Goal: Task Accomplishment & Management: Manage account settings

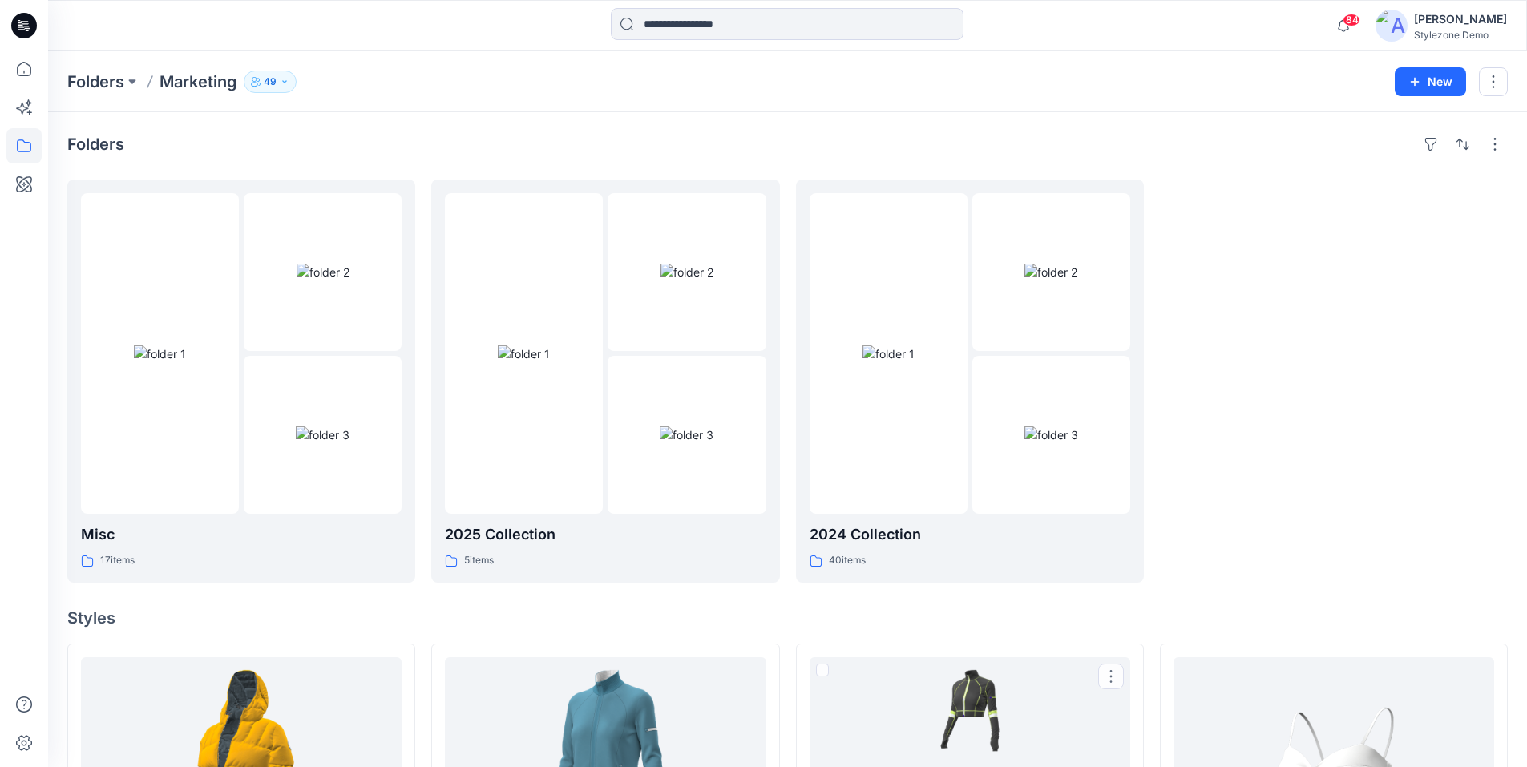
scroll to position [642, 0]
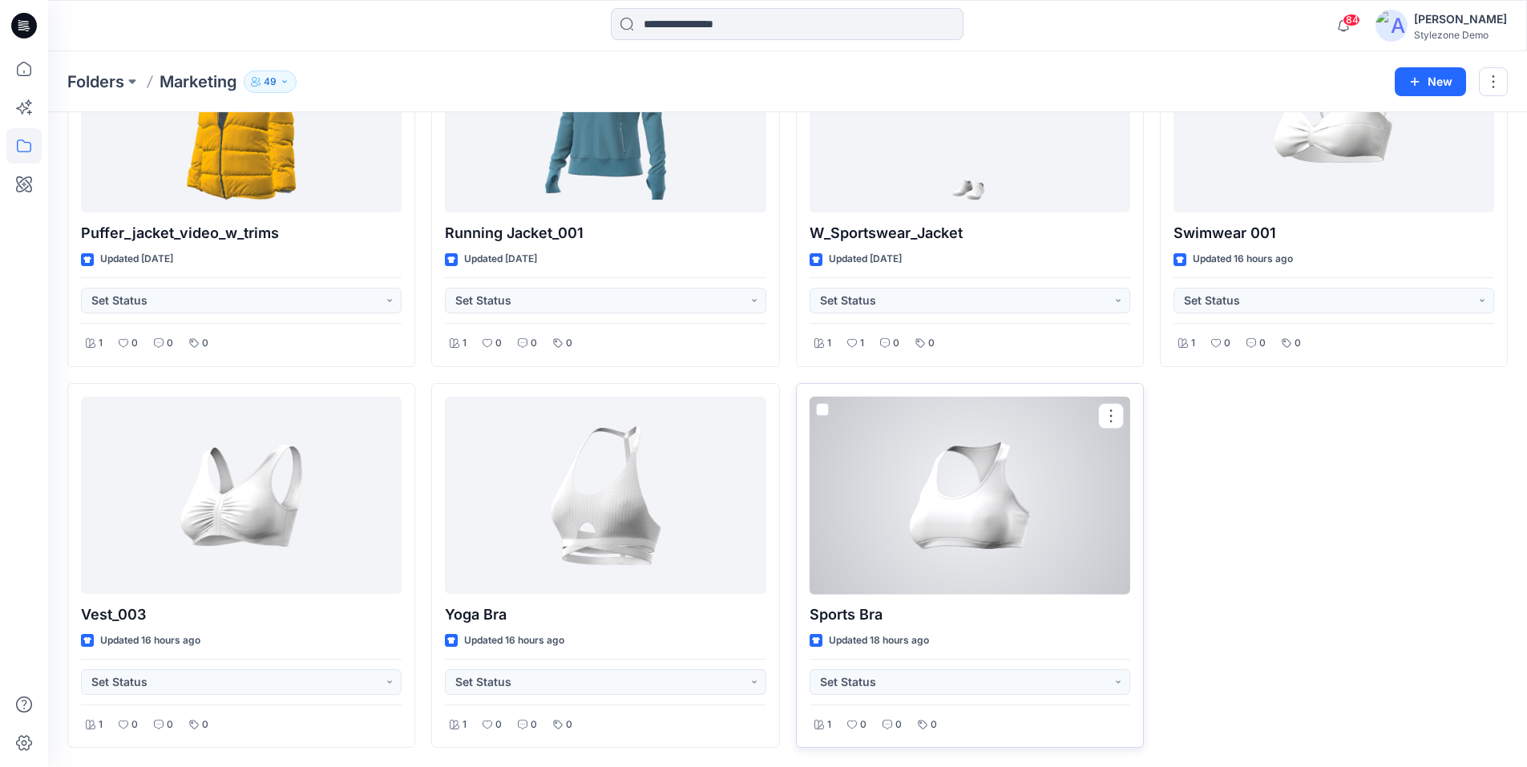
click at [959, 482] on div at bounding box center [970, 496] width 321 height 198
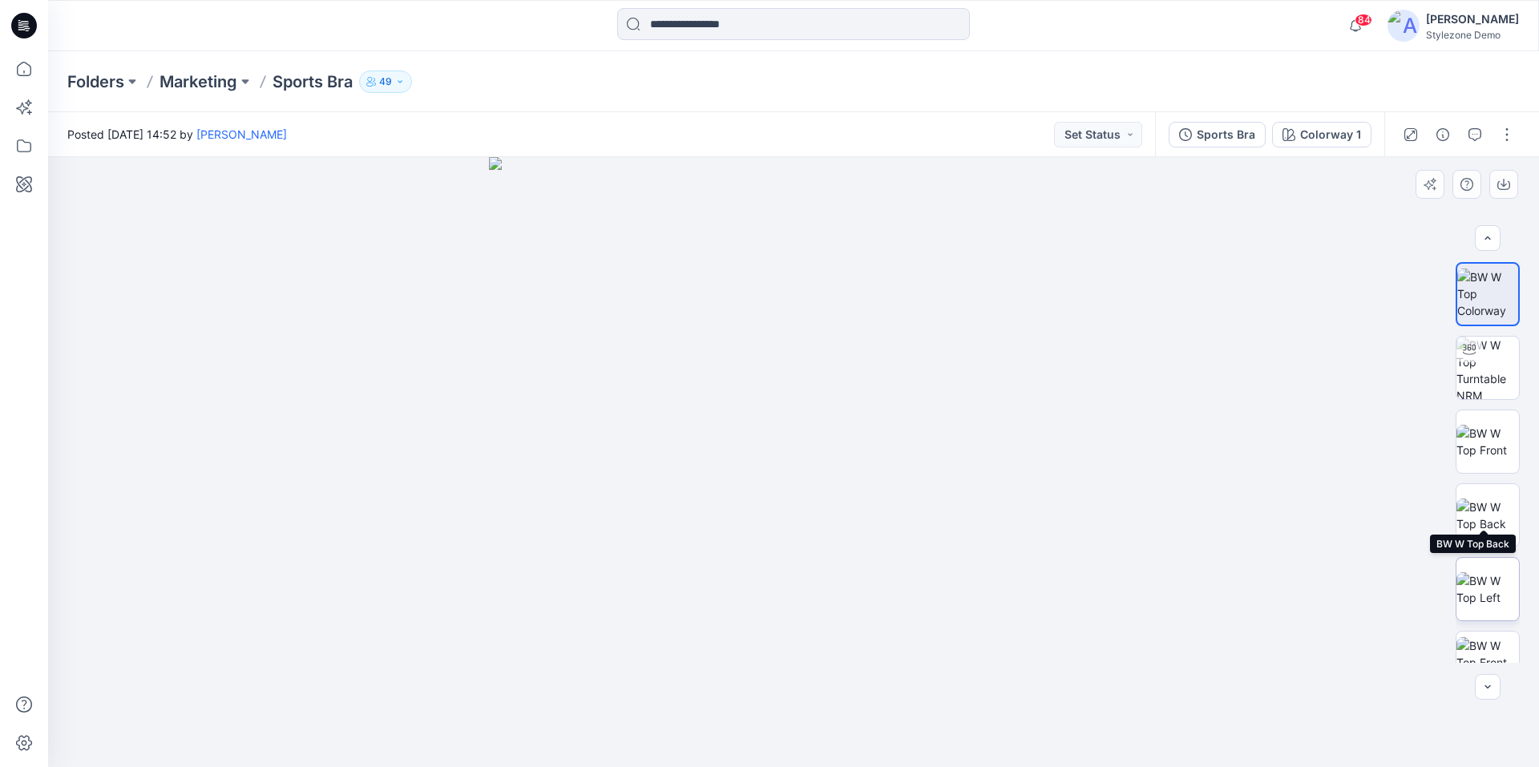
scroll to position [106, 0]
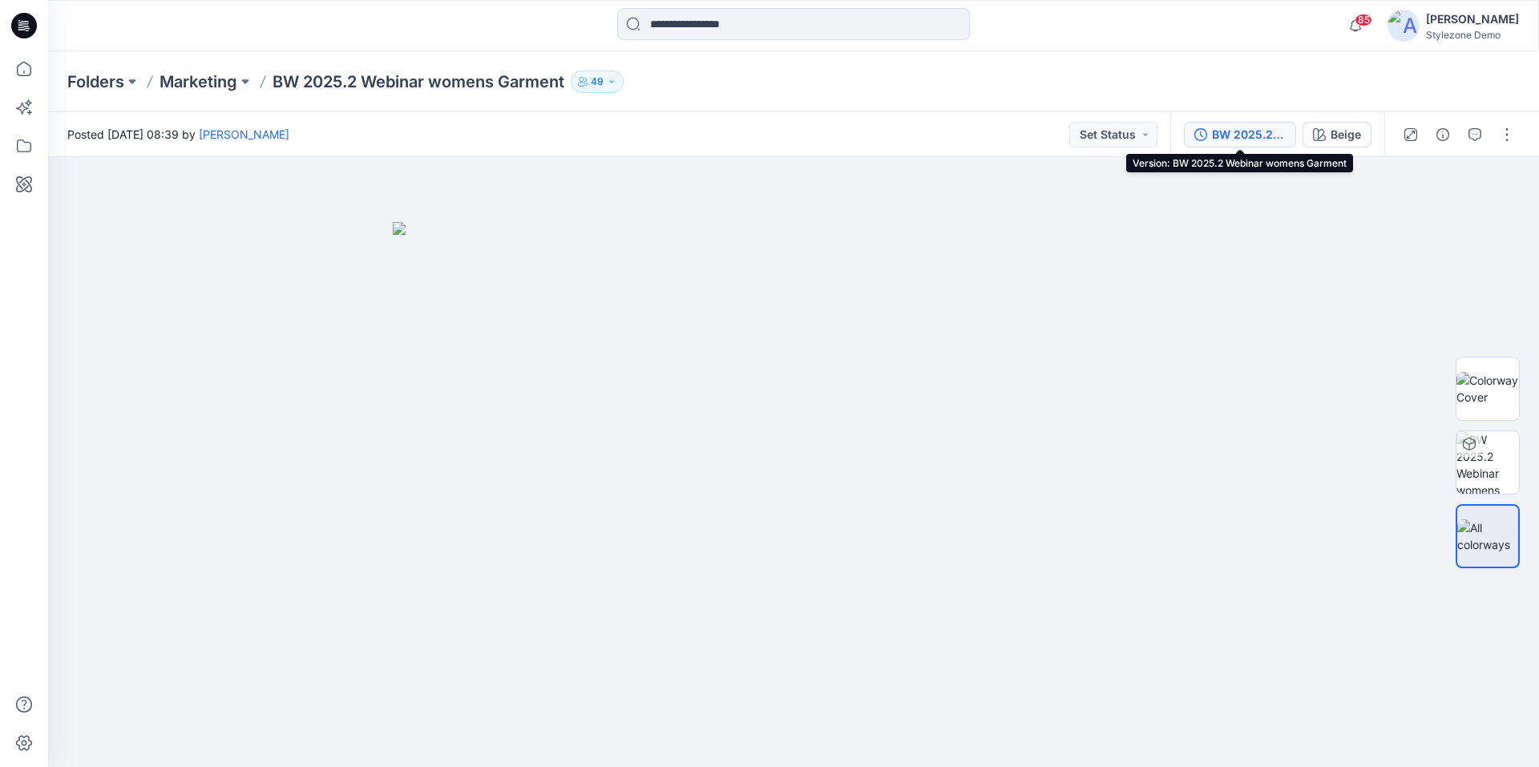
click at [1256, 140] on div "BW 2025.2 Webinar womens Garment" at bounding box center [1249, 135] width 74 height 18
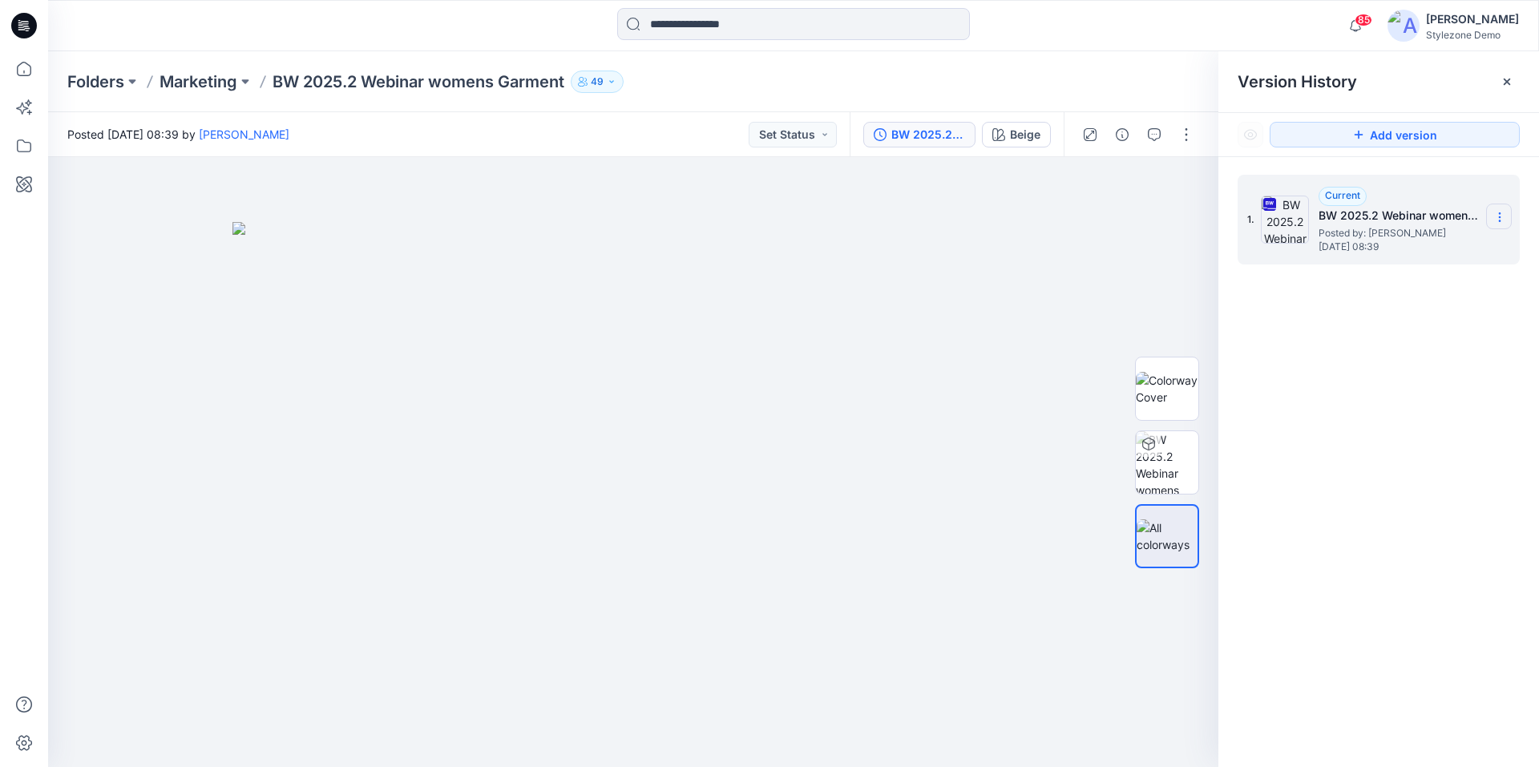
click at [1494, 220] on icon at bounding box center [1500, 217] width 13 height 13
click at [1417, 396] on div "1. Current BW 2025.2 Webinar womens Garment Posted by: [PERSON_NAME] [DATE] 08:…" at bounding box center [1379, 473] width 321 height 633
click at [1394, 244] on span "[DATE] 08:39" at bounding box center [1399, 246] width 160 height 11
click at [1497, 223] on icon at bounding box center [1500, 217] width 13 height 13
click at [1434, 382] on div "1. Current BW 2025.2 Webinar womens Garment Posted by: [PERSON_NAME] [DATE] 08:…" at bounding box center [1379, 473] width 321 height 633
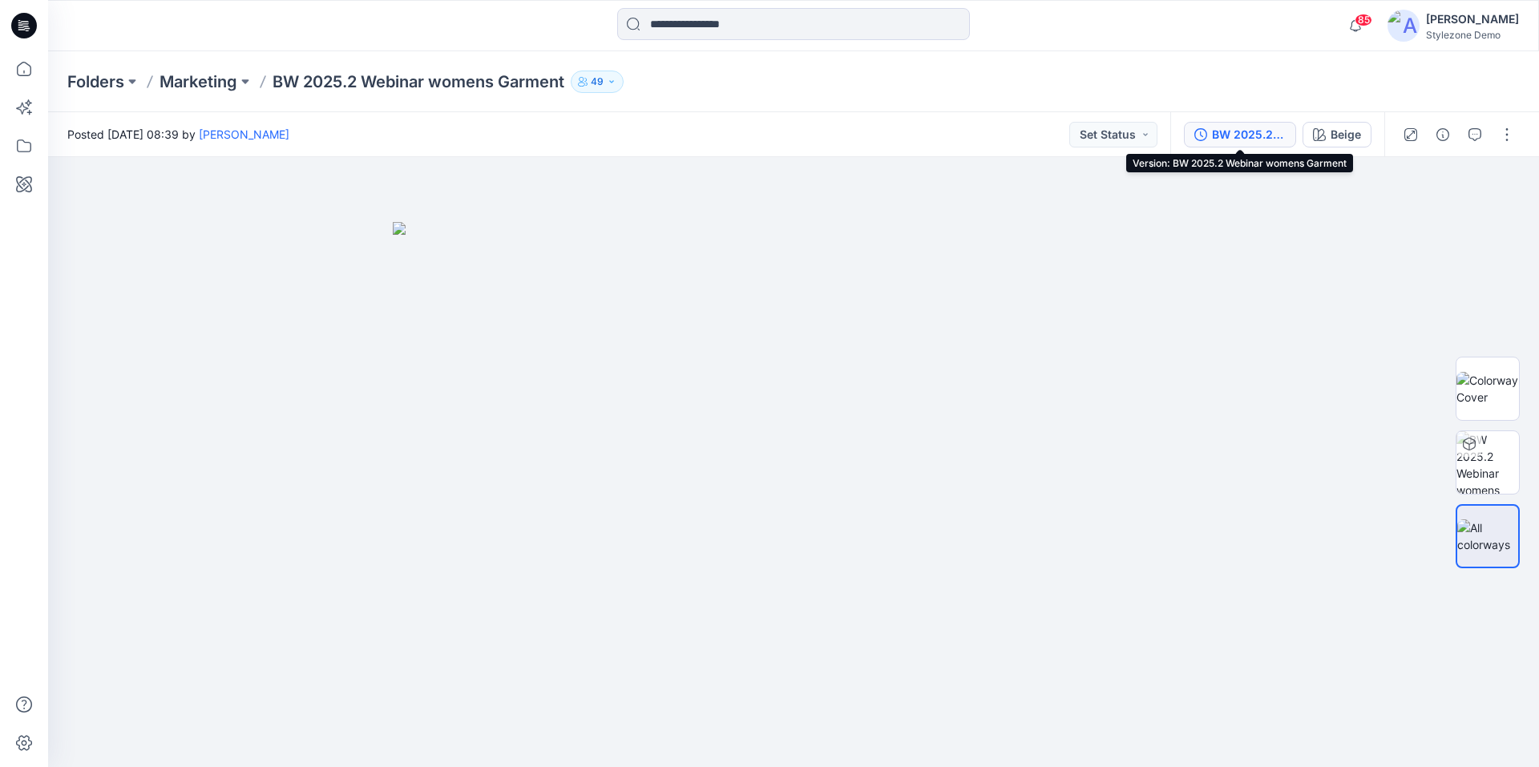
click at [1268, 141] on div "BW 2025.2 Webinar womens Garment" at bounding box center [1249, 135] width 74 height 18
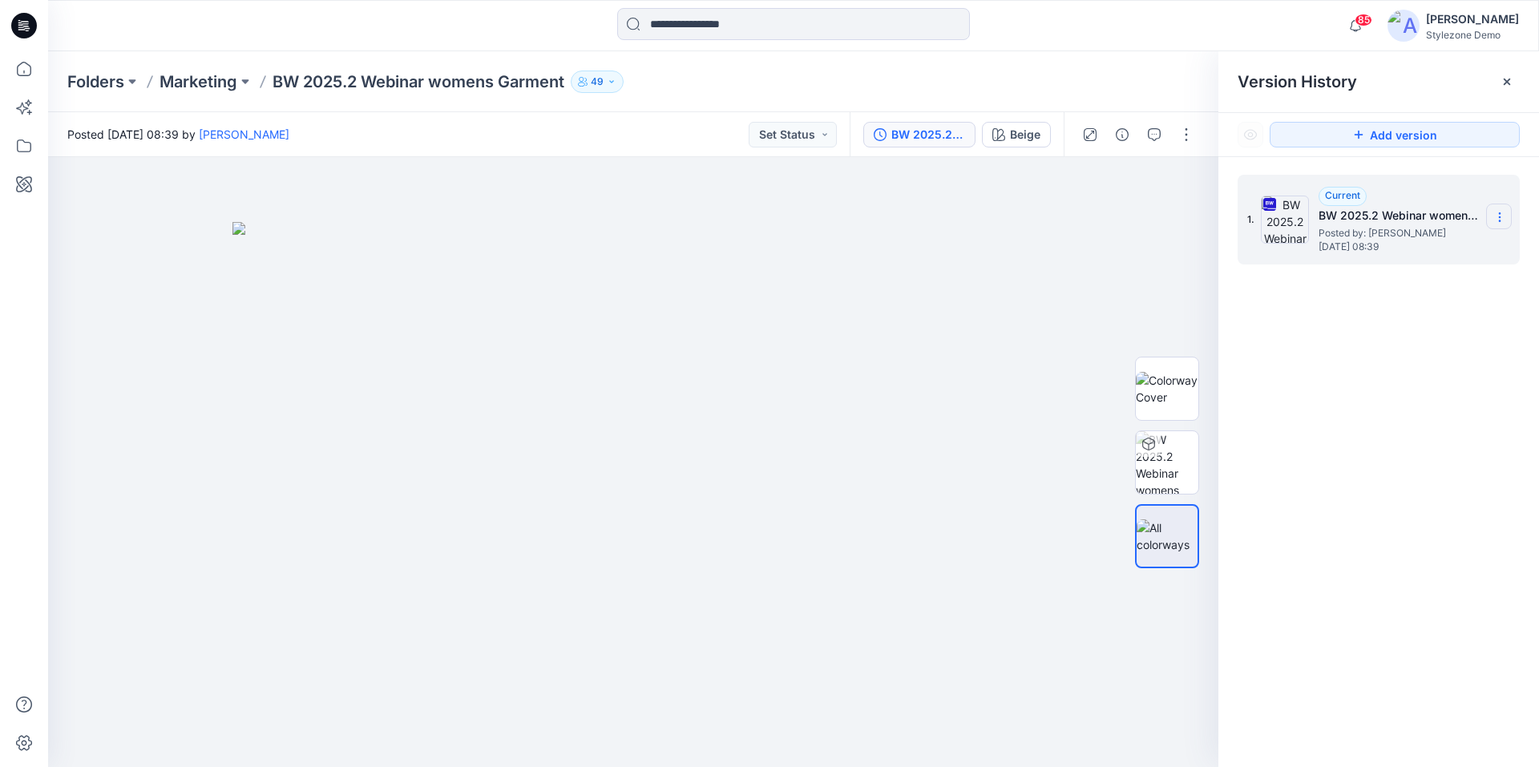
click at [1506, 216] on icon at bounding box center [1500, 217] width 13 height 13
click at [1489, 374] on div "1. Current BW 2025.2 Webinar womens Garment Posted by: [PERSON_NAME] [DATE] 08:…" at bounding box center [1379, 473] width 321 height 633
click at [221, 86] on p "Marketing" at bounding box center [199, 82] width 78 height 22
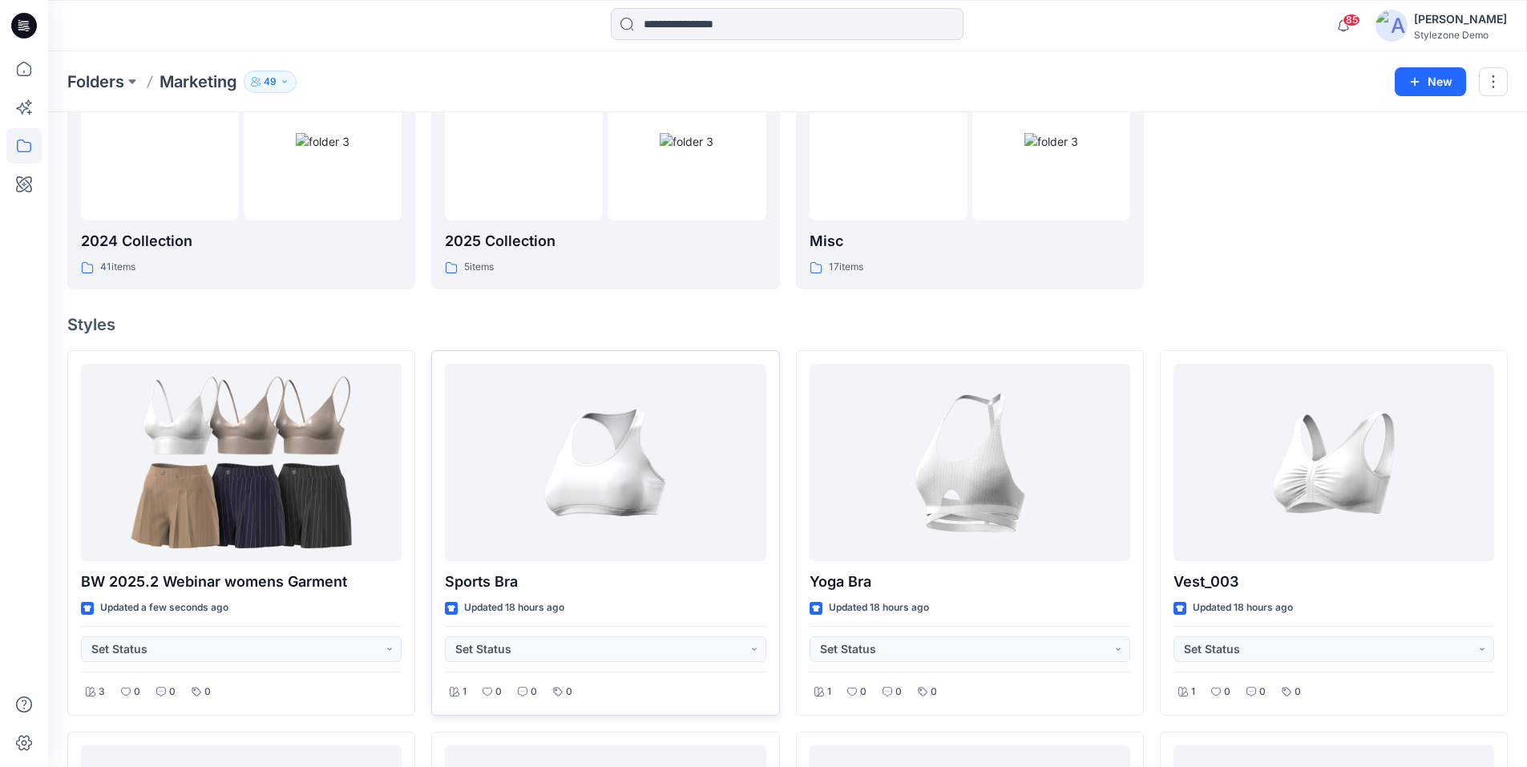
scroll to position [321, 0]
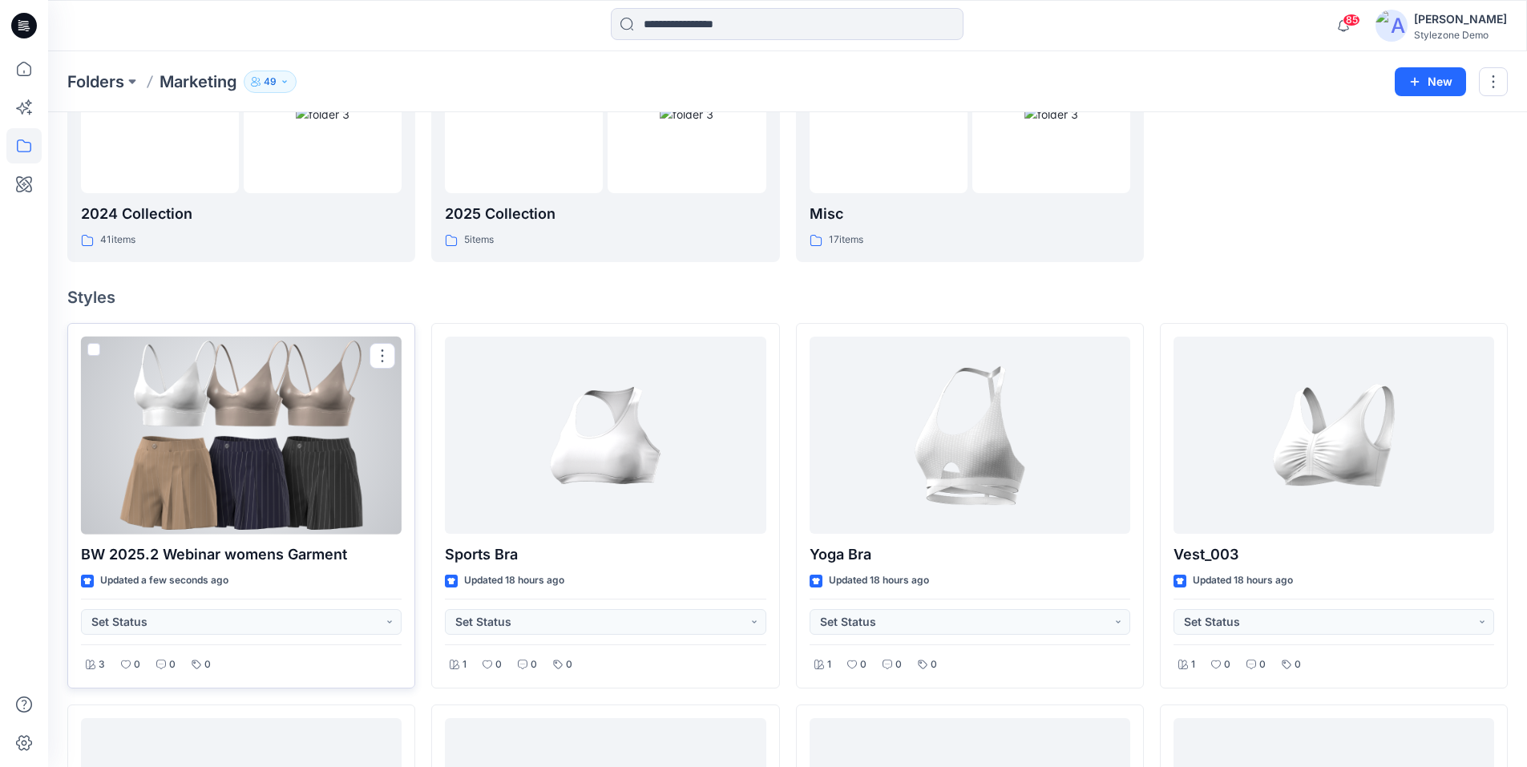
click at [318, 513] on div at bounding box center [241, 436] width 321 height 198
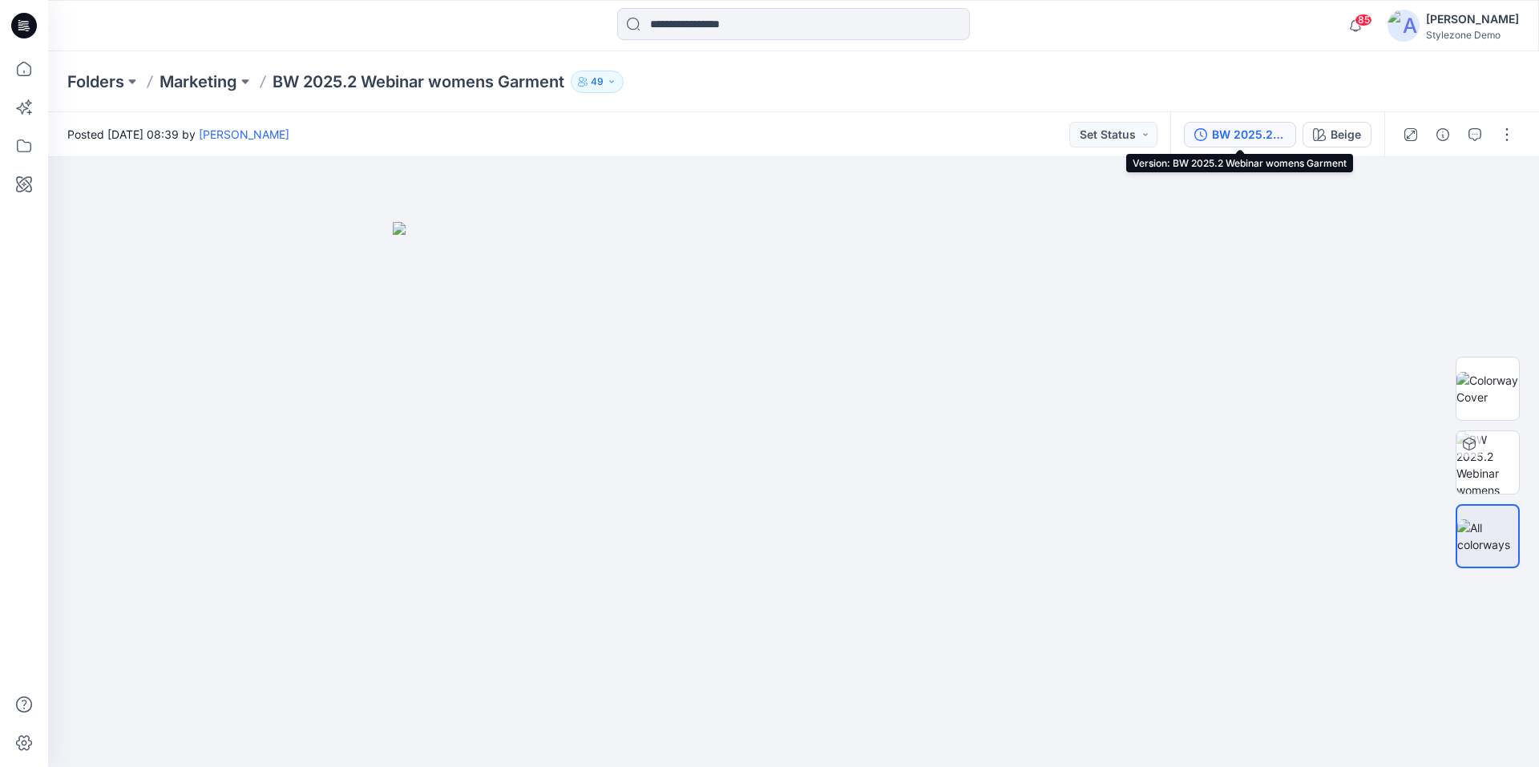
click at [1235, 140] on div "BW 2025.2 Webinar womens Garment" at bounding box center [1249, 135] width 74 height 18
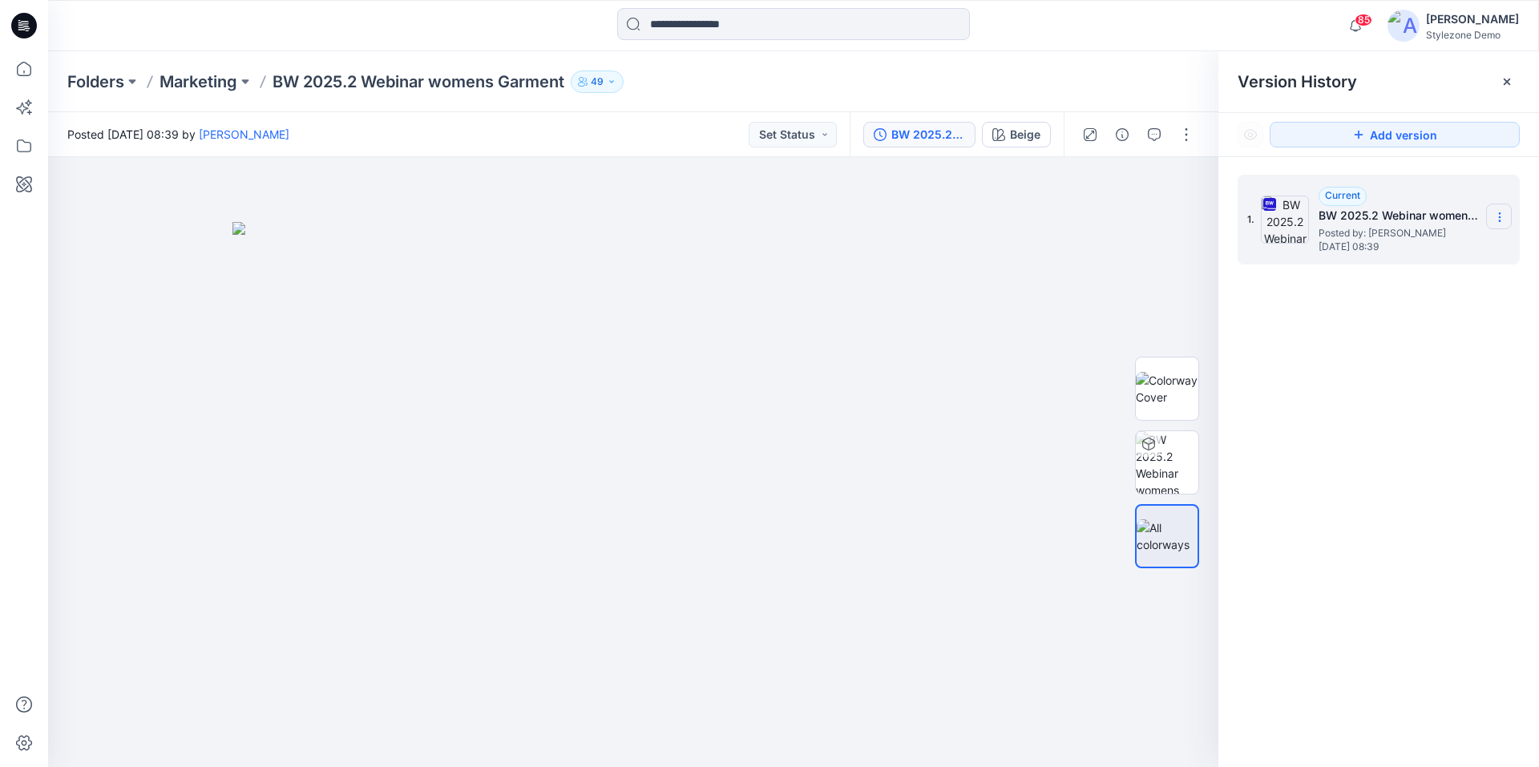
click at [1502, 217] on icon at bounding box center [1500, 217] width 13 height 13
click at [1454, 250] on span "Download Source BW File" at bounding box center [1419, 248] width 134 height 19
click at [1478, 329] on div "1. Current BW 2025.2 Webinar womens Garment Posted by: [PERSON_NAME] [DATE] 08:…" at bounding box center [1379, 473] width 321 height 633
click at [1503, 79] on icon at bounding box center [1507, 81] width 13 height 13
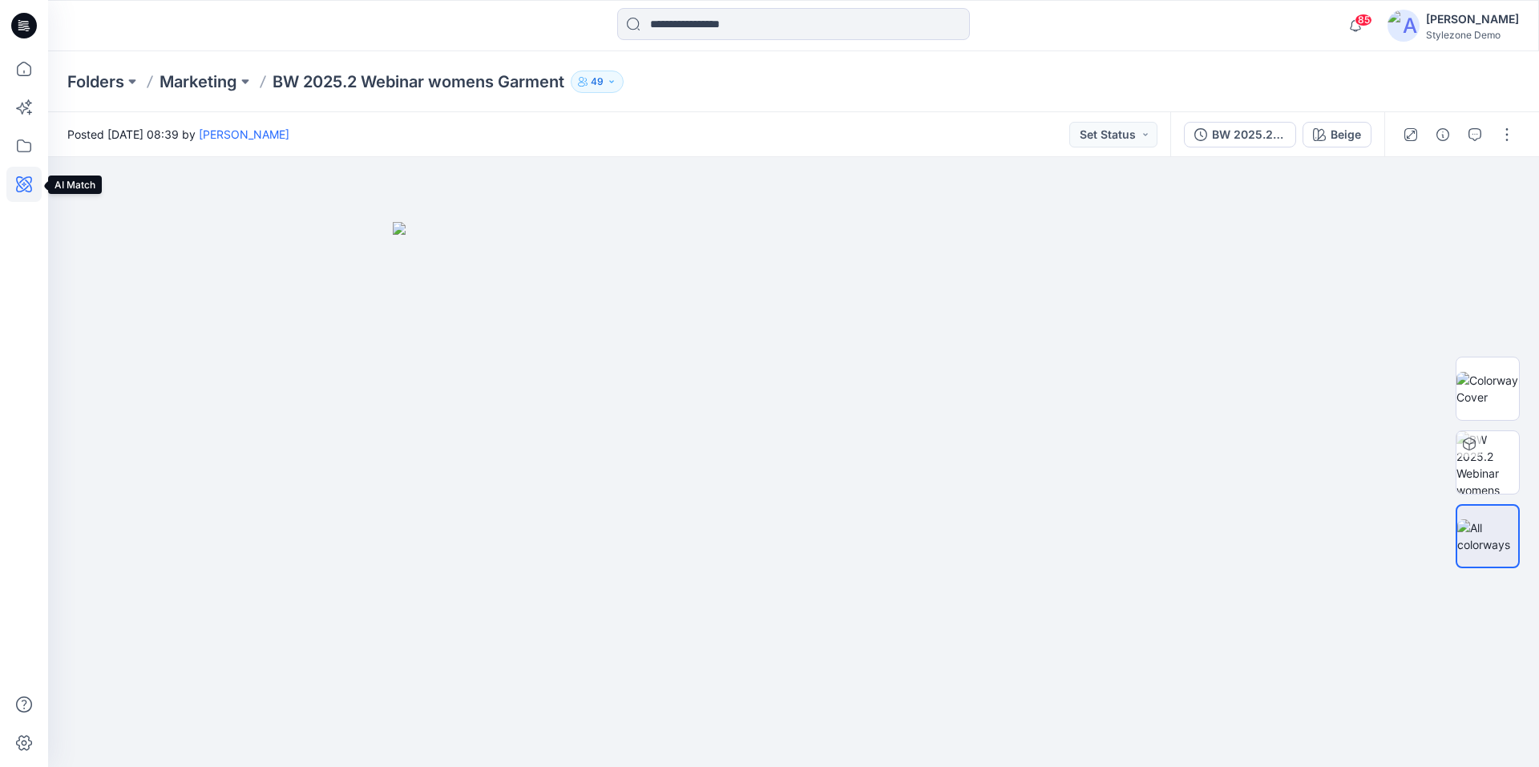
click at [27, 188] on icon at bounding box center [24, 184] width 16 height 16
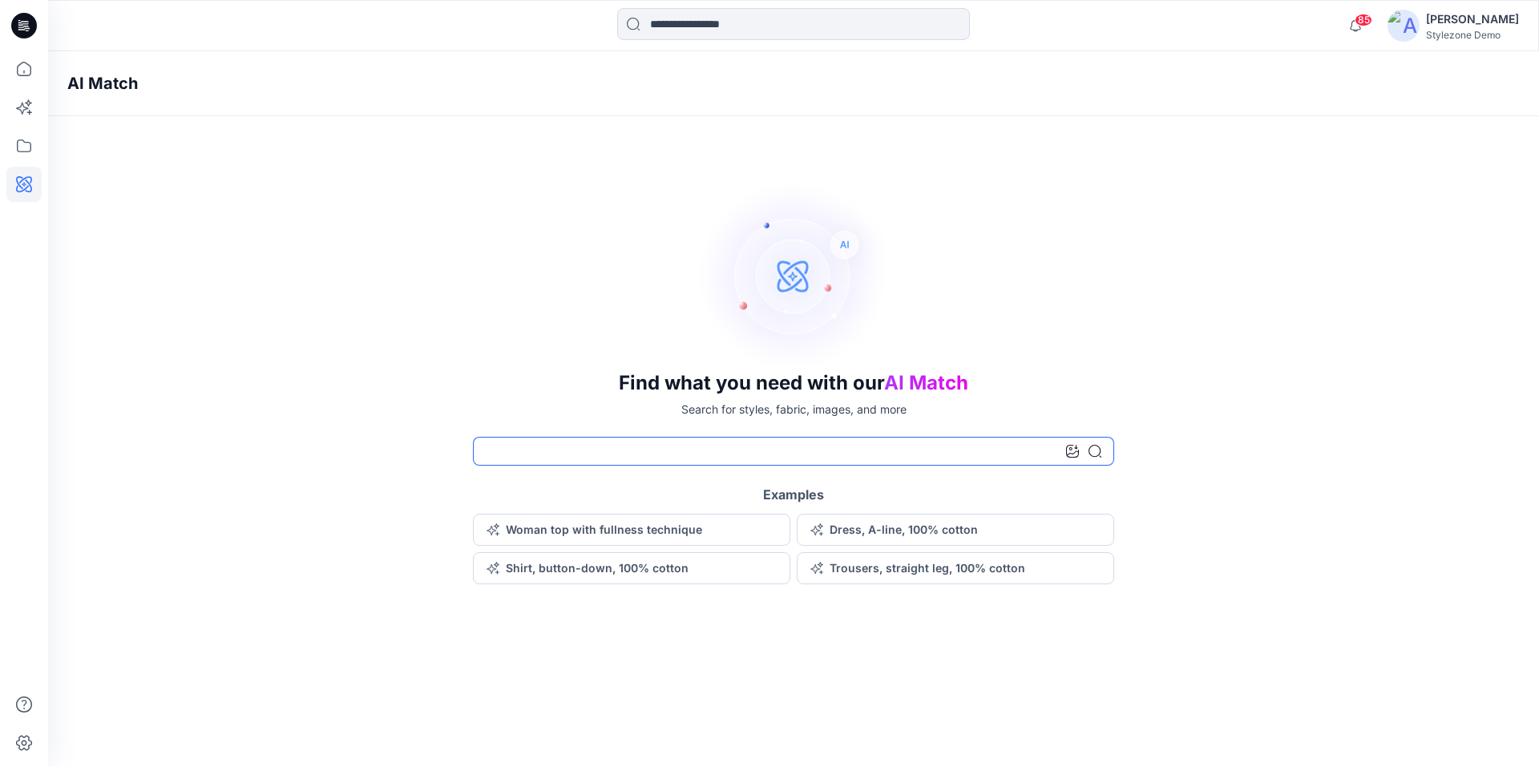
click at [883, 450] on input at bounding box center [793, 451] width 641 height 29
type input "***"
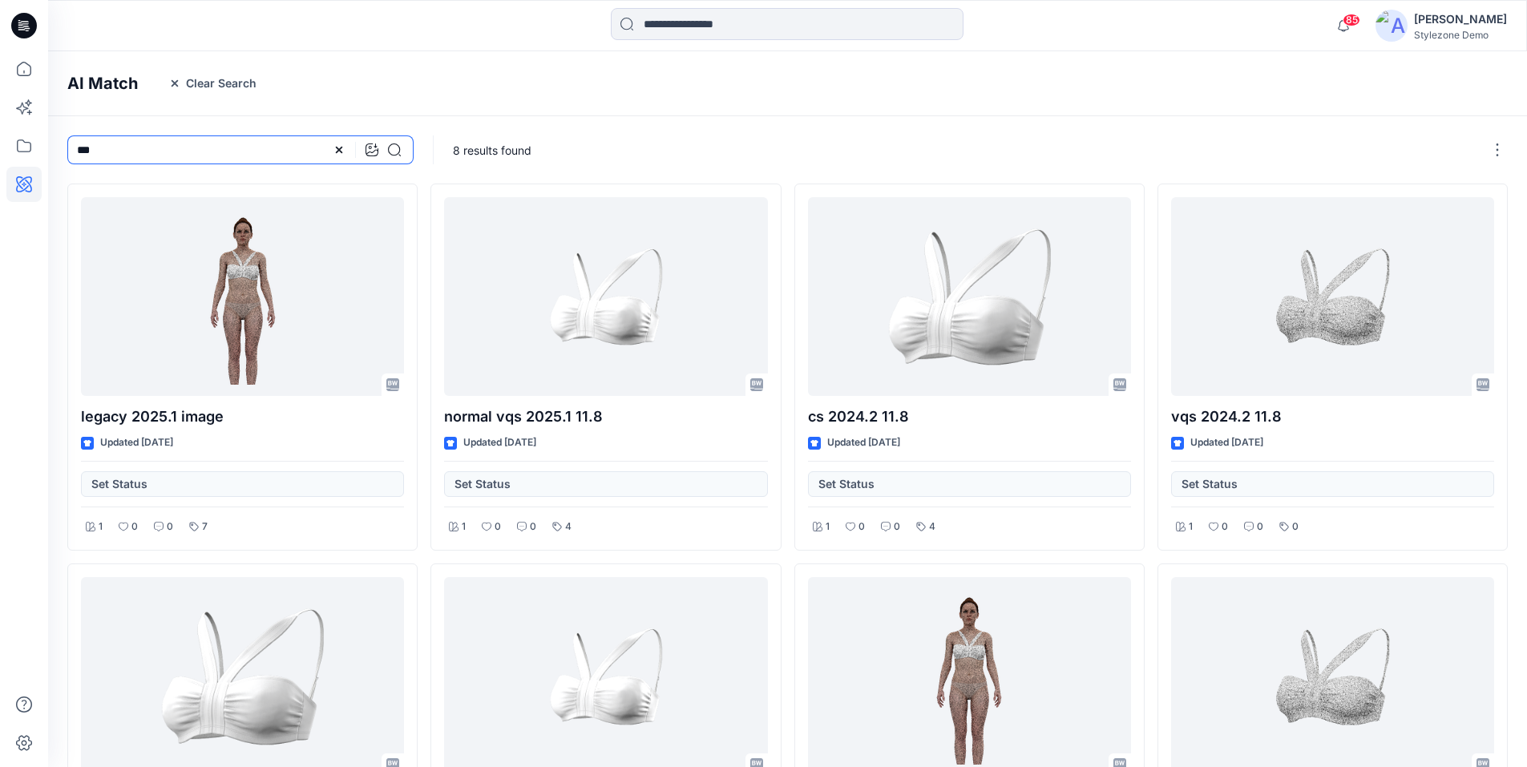
click at [120, 155] on input "***" at bounding box center [240, 149] width 346 height 29
type input "*********"
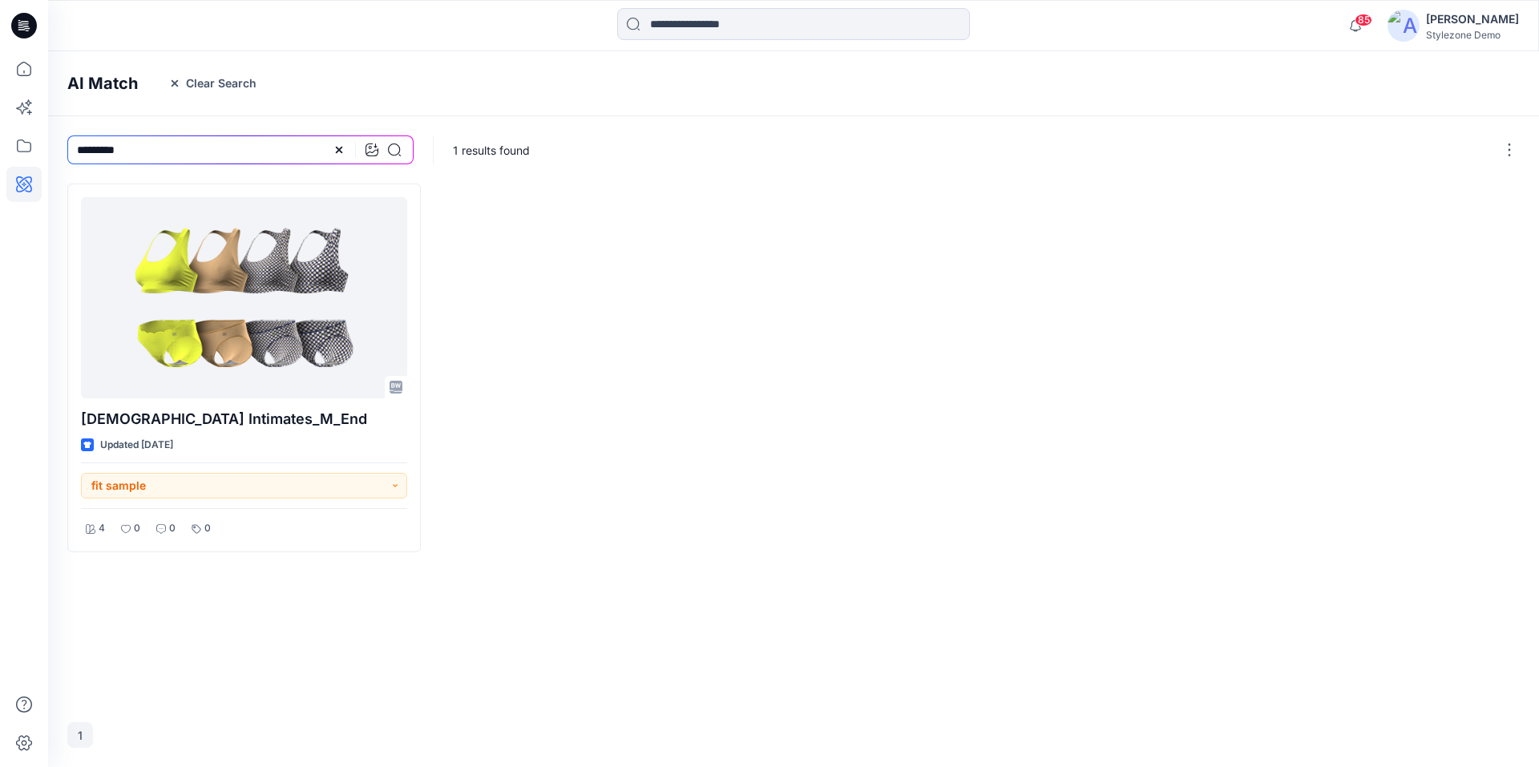
click at [570, 447] on div at bounding box center [611, 368] width 354 height 369
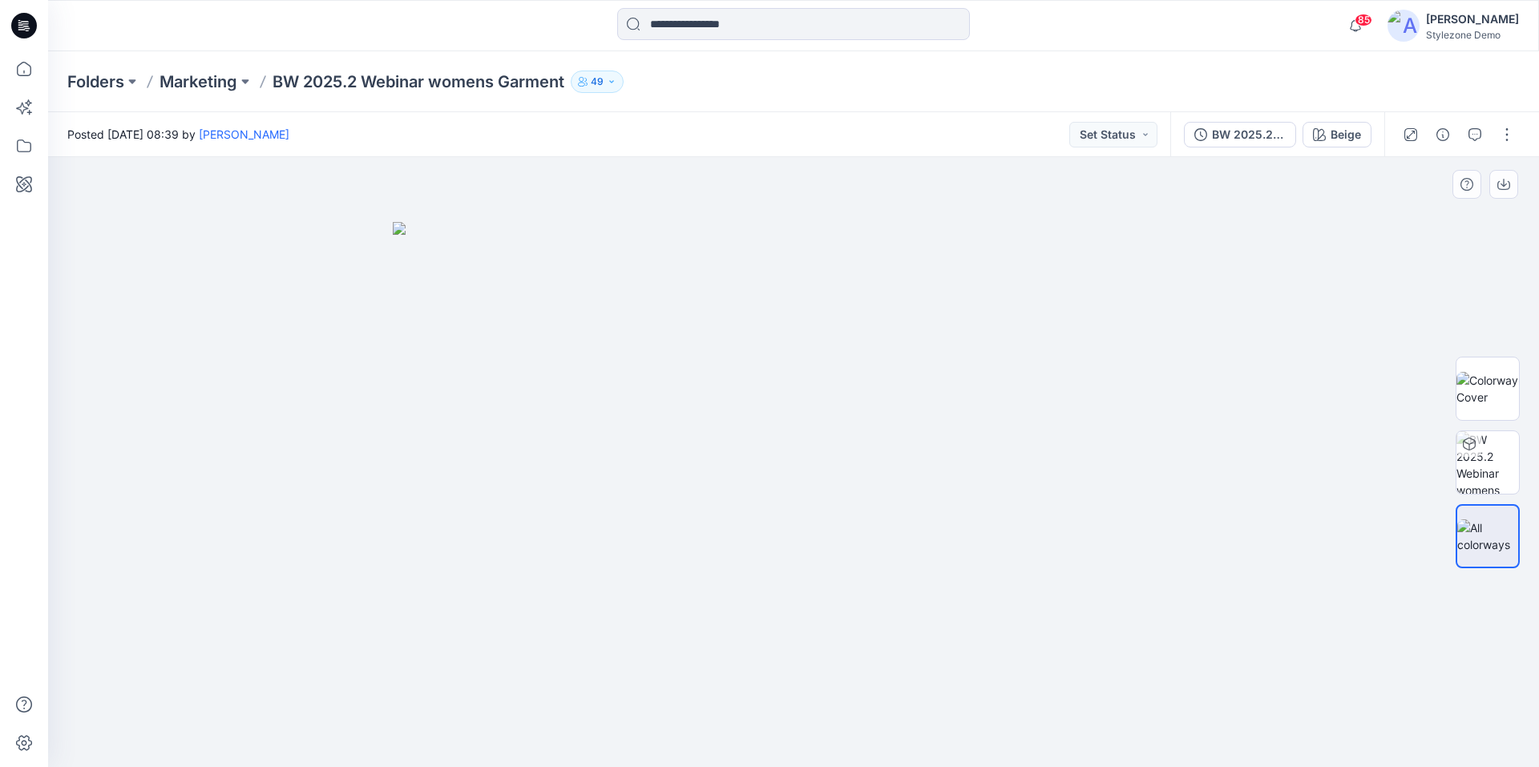
click at [1355, 407] on div at bounding box center [793, 462] width 1491 height 610
click at [362, 212] on div at bounding box center [793, 462] width 1491 height 610
click at [27, 74] on icon at bounding box center [23, 68] width 35 height 35
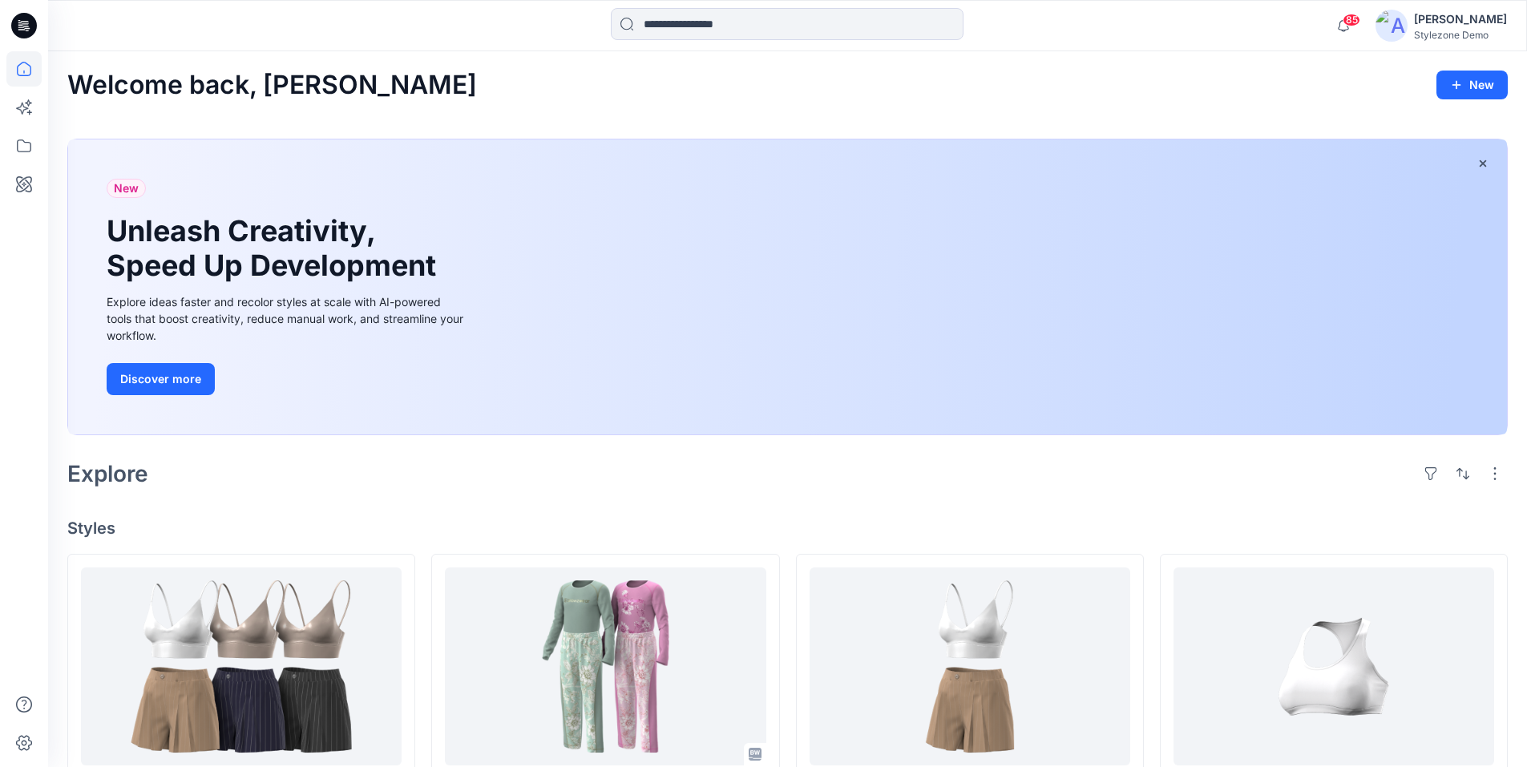
scroll to position [241, 0]
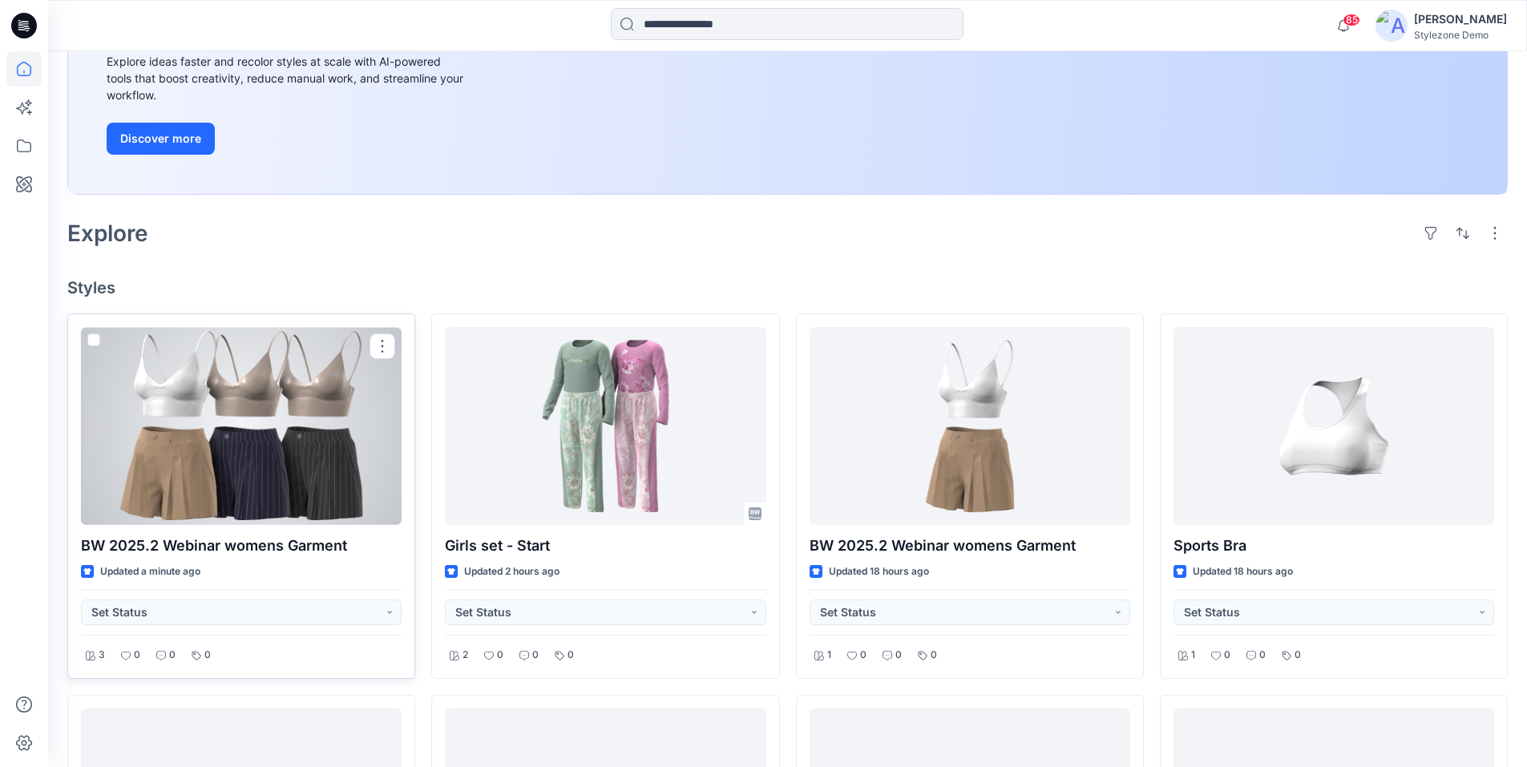
click at [268, 411] on div at bounding box center [241, 426] width 321 height 198
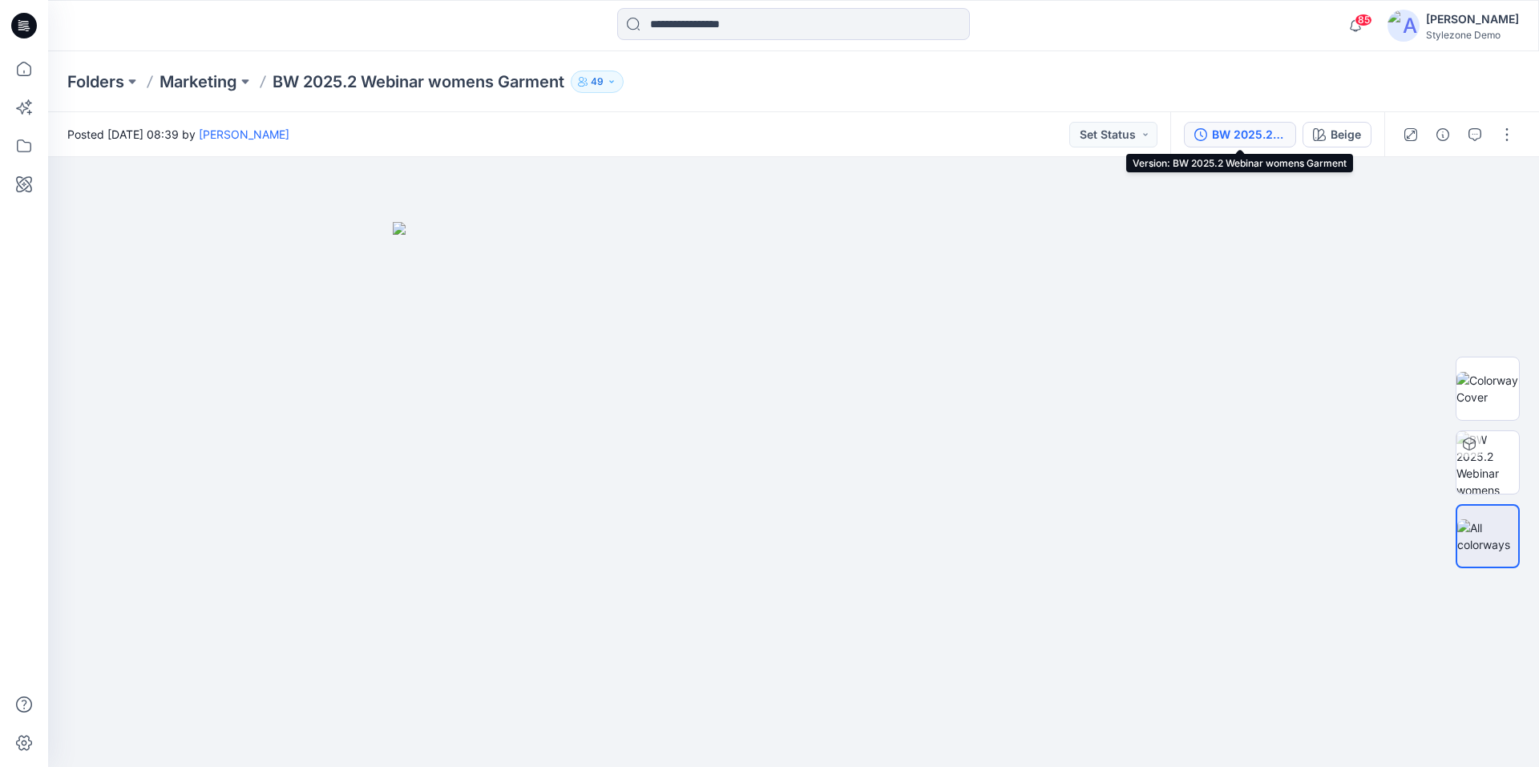
click at [1227, 135] on div "BW 2025.2 Webinar womens Garment" at bounding box center [1249, 135] width 74 height 18
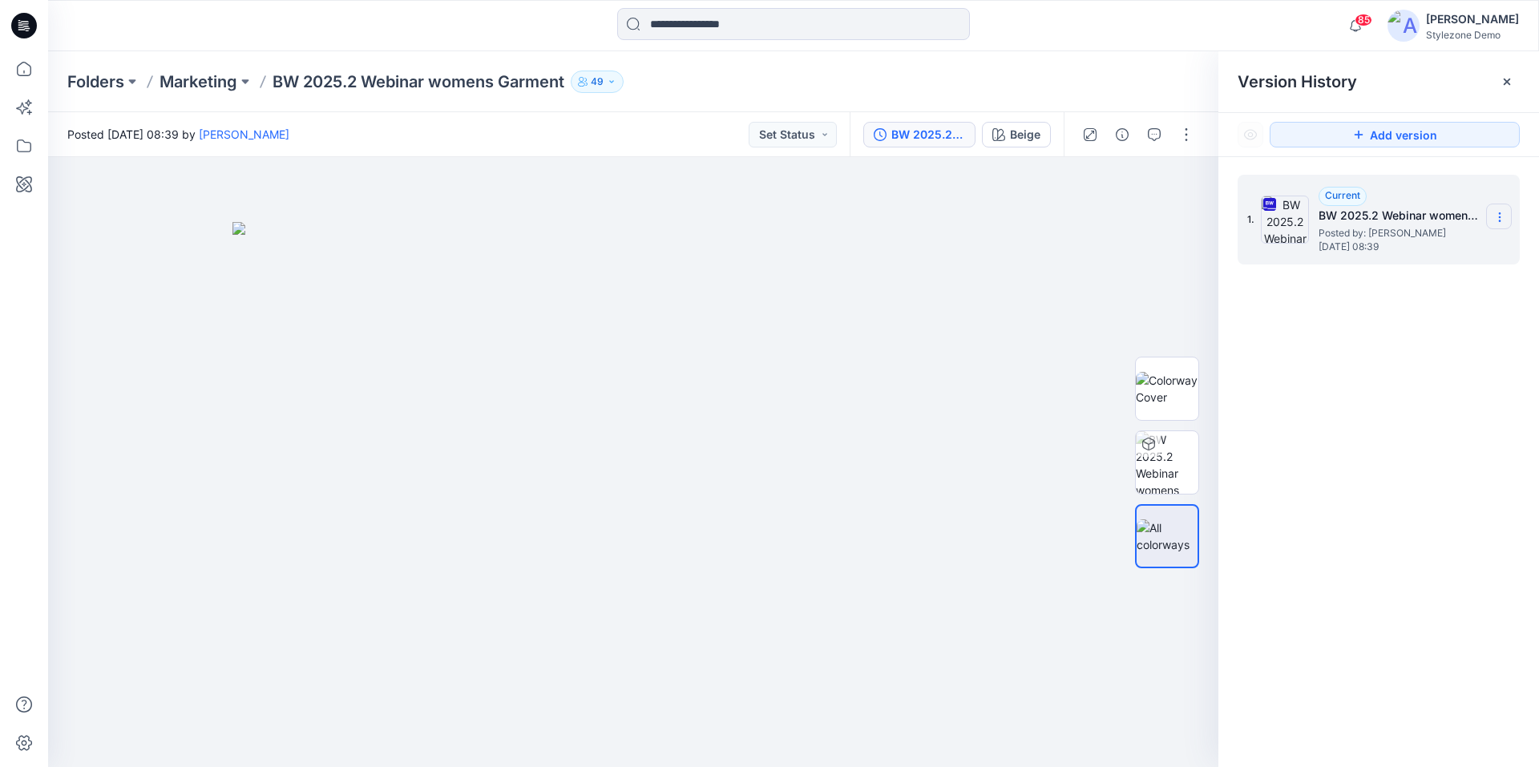
click at [1502, 214] on icon at bounding box center [1500, 217] width 13 height 13
click at [1463, 249] on span "Download Source BW File" at bounding box center [1419, 248] width 134 height 19
click at [1463, 249] on span "[DATE] 08:39" at bounding box center [1399, 246] width 160 height 11
click at [1470, 327] on div "1. Current BW 2025.2 Webinar womens Garment Posted by: [PERSON_NAME] [DATE] 08:…" at bounding box center [1379, 473] width 321 height 633
click at [1129, 222] on div at bounding box center [633, 462] width 1171 height 610
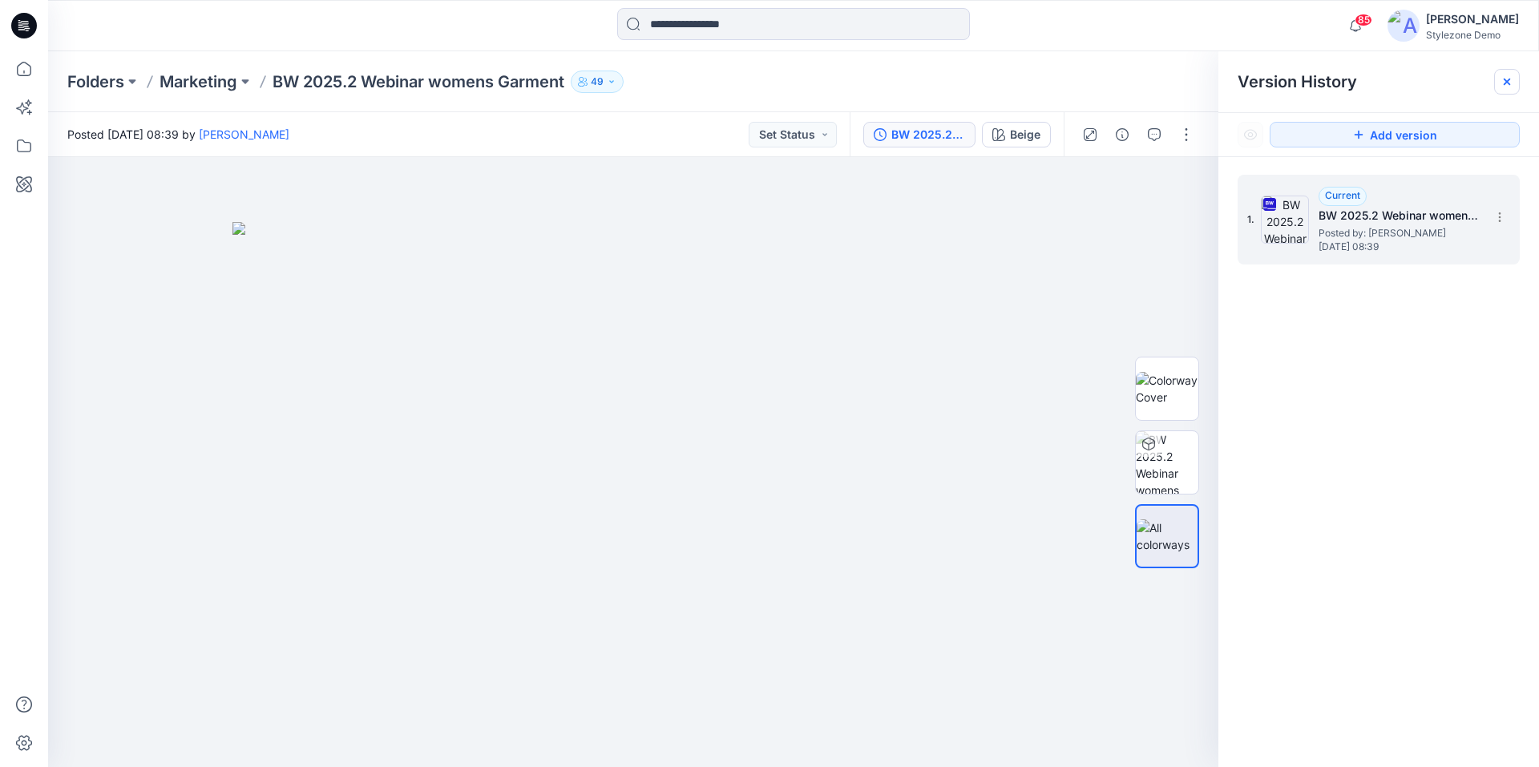
click at [1504, 83] on icon at bounding box center [1507, 81] width 13 height 13
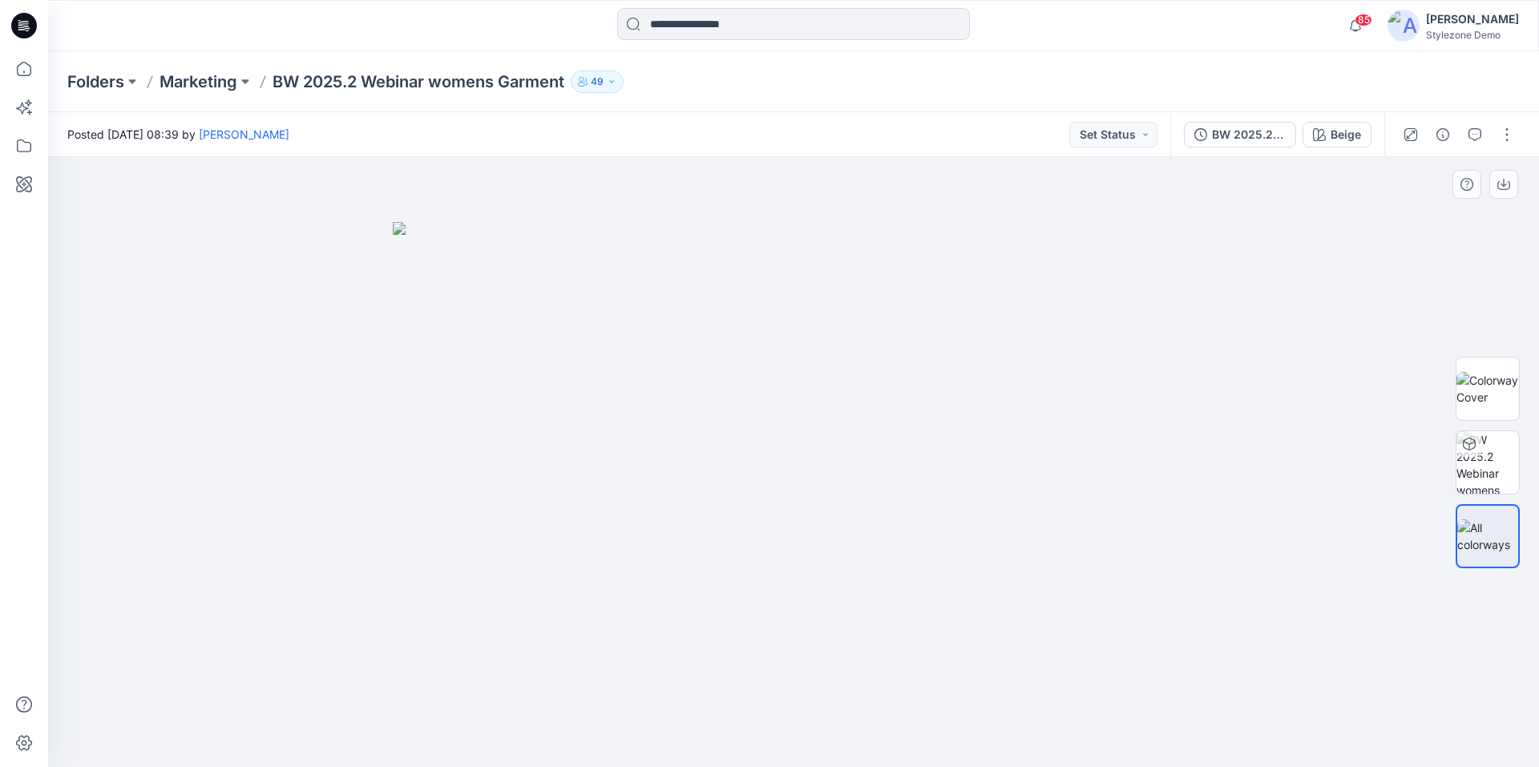
drag, startPoint x: 1122, startPoint y: 282, endPoint x: 1139, endPoint y: 283, distance: 17.7
click at [1122, 283] on img at bounding box center [794, 495] width 802 height 546
drag, startPoint x: 266, startPoint y: 354, endPoint x: 221, endPoint y: 262, distance: 102.6
click at [265, 352] on div at bounding box center [793, 462] width 1491 height 610
click at [22, 180] on icon at bounding box center [24, 184] width 16 height 16
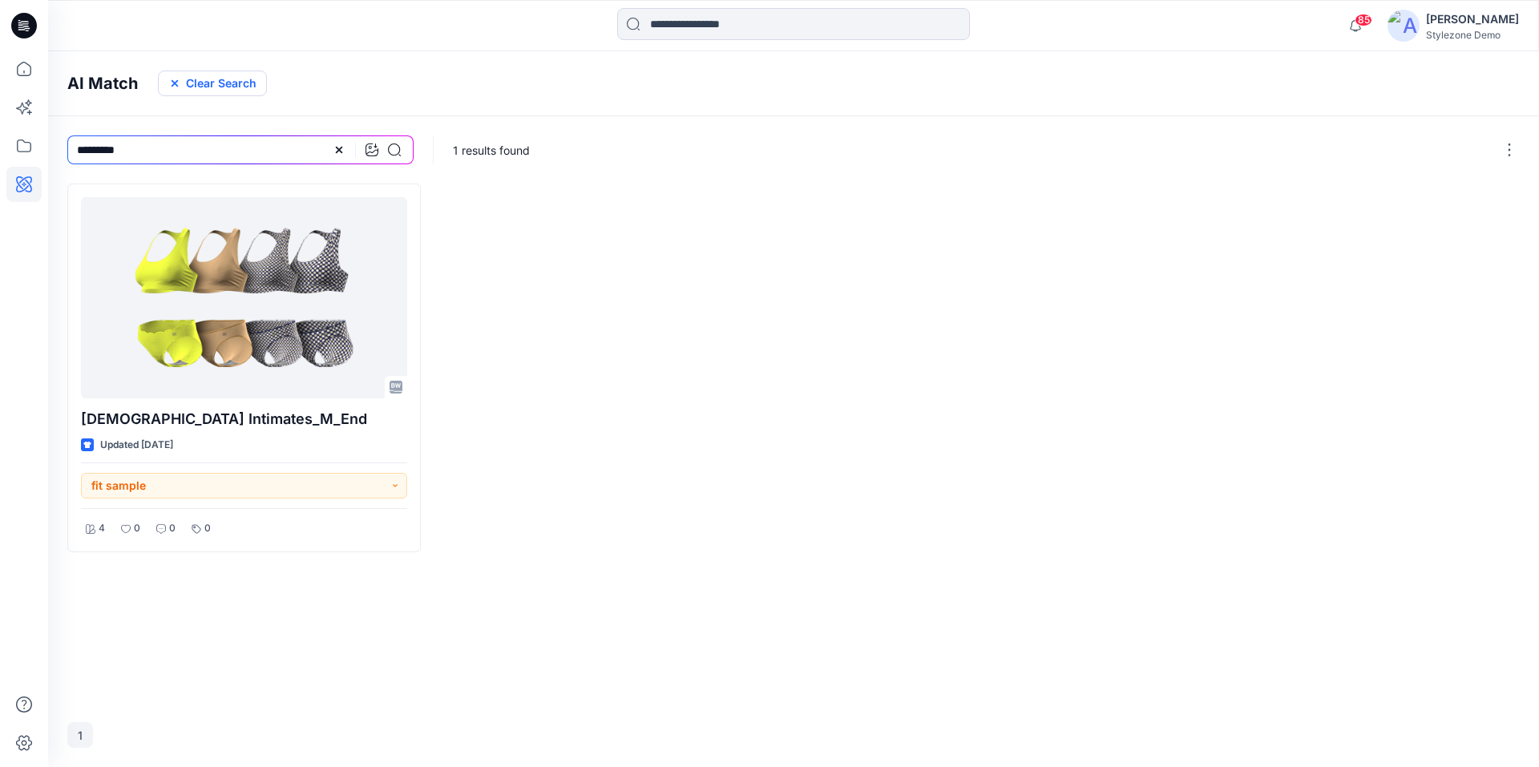
click at [204, 85] on button "Clear Search" at bounding box center [212, 84] width 109 height 26
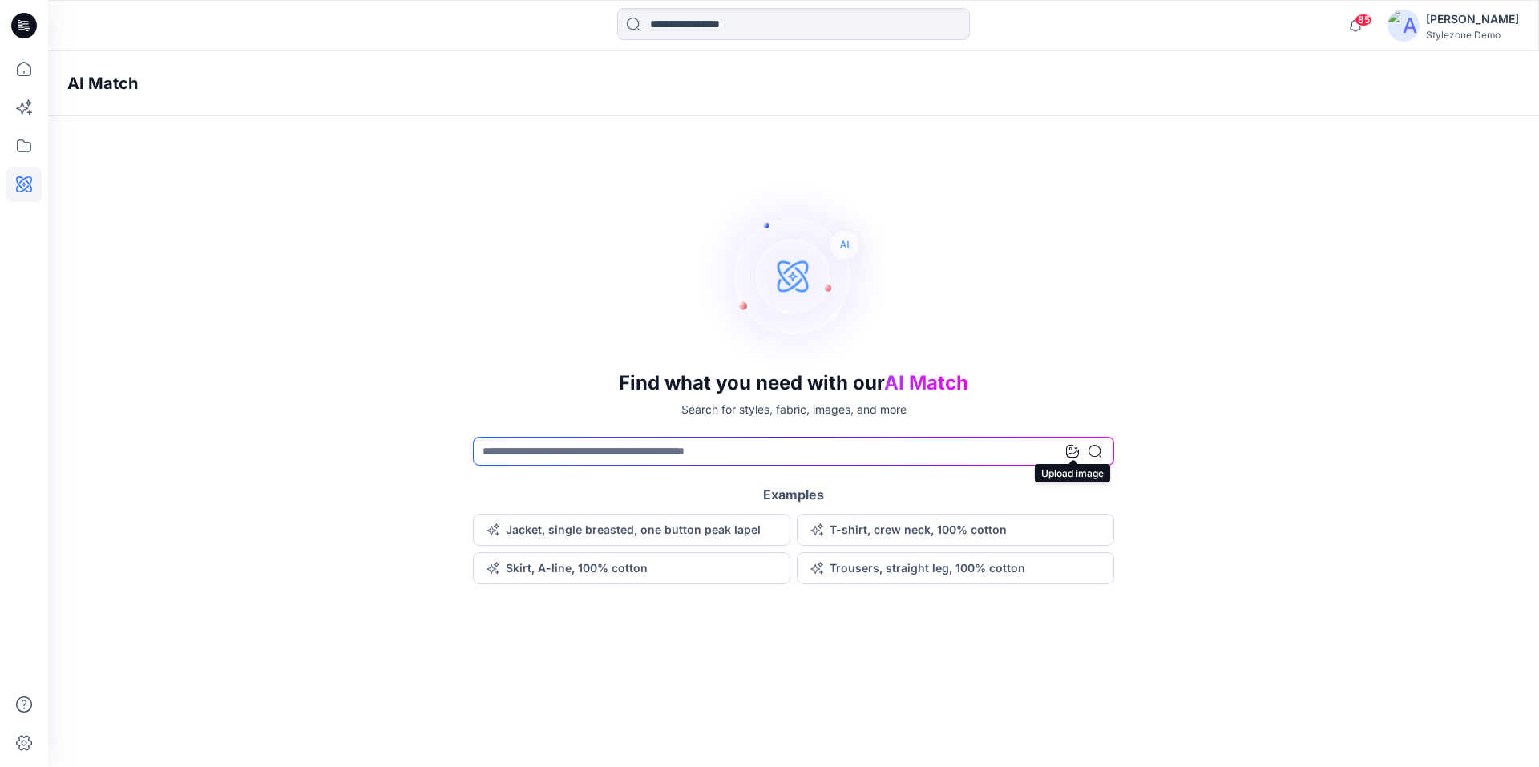
click at [1072, 453] on icon at bounding box center [1072, 451] width 13 height 13
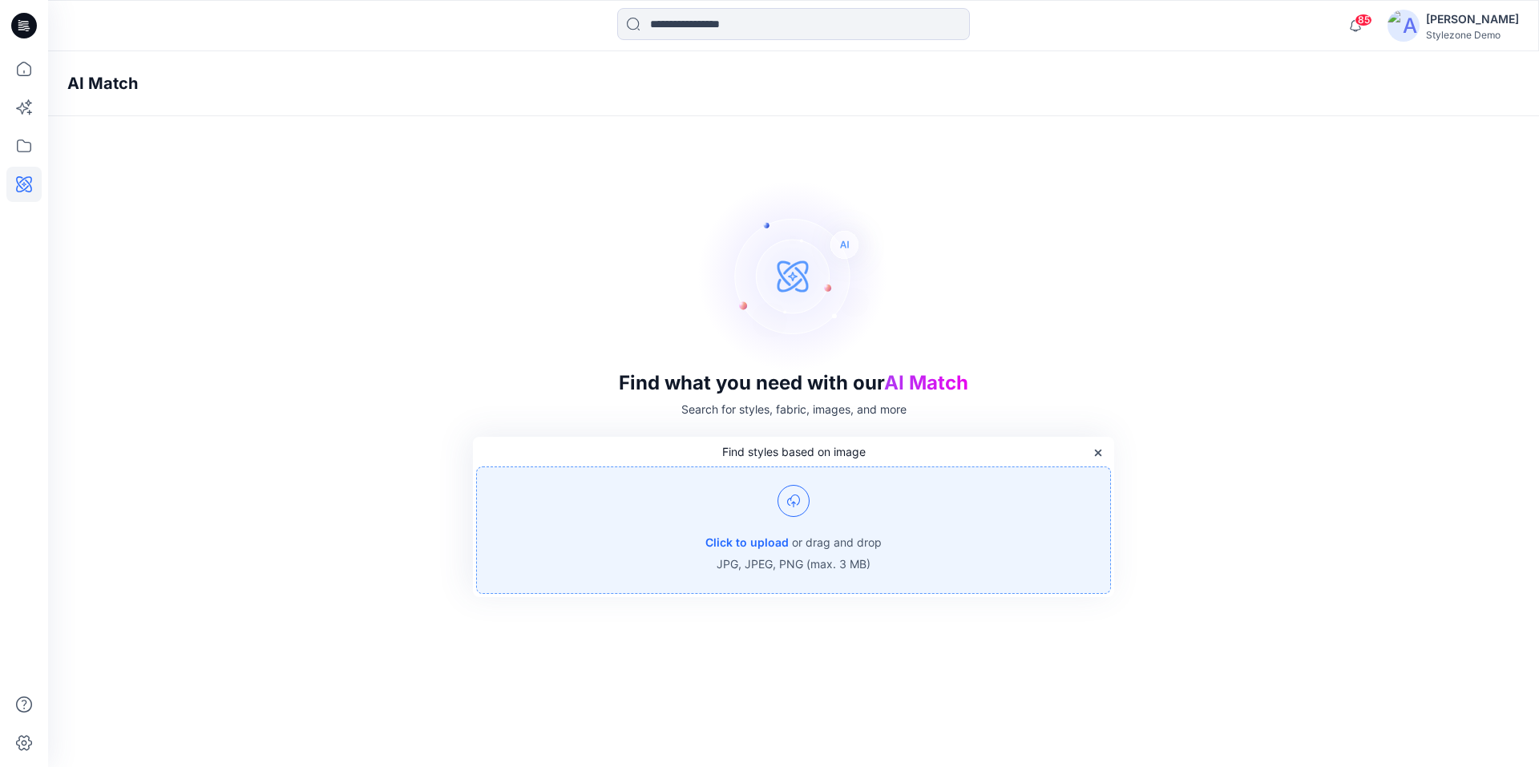
click at [795, 508] on img at bounding box center [794, 501] width 32 height 32
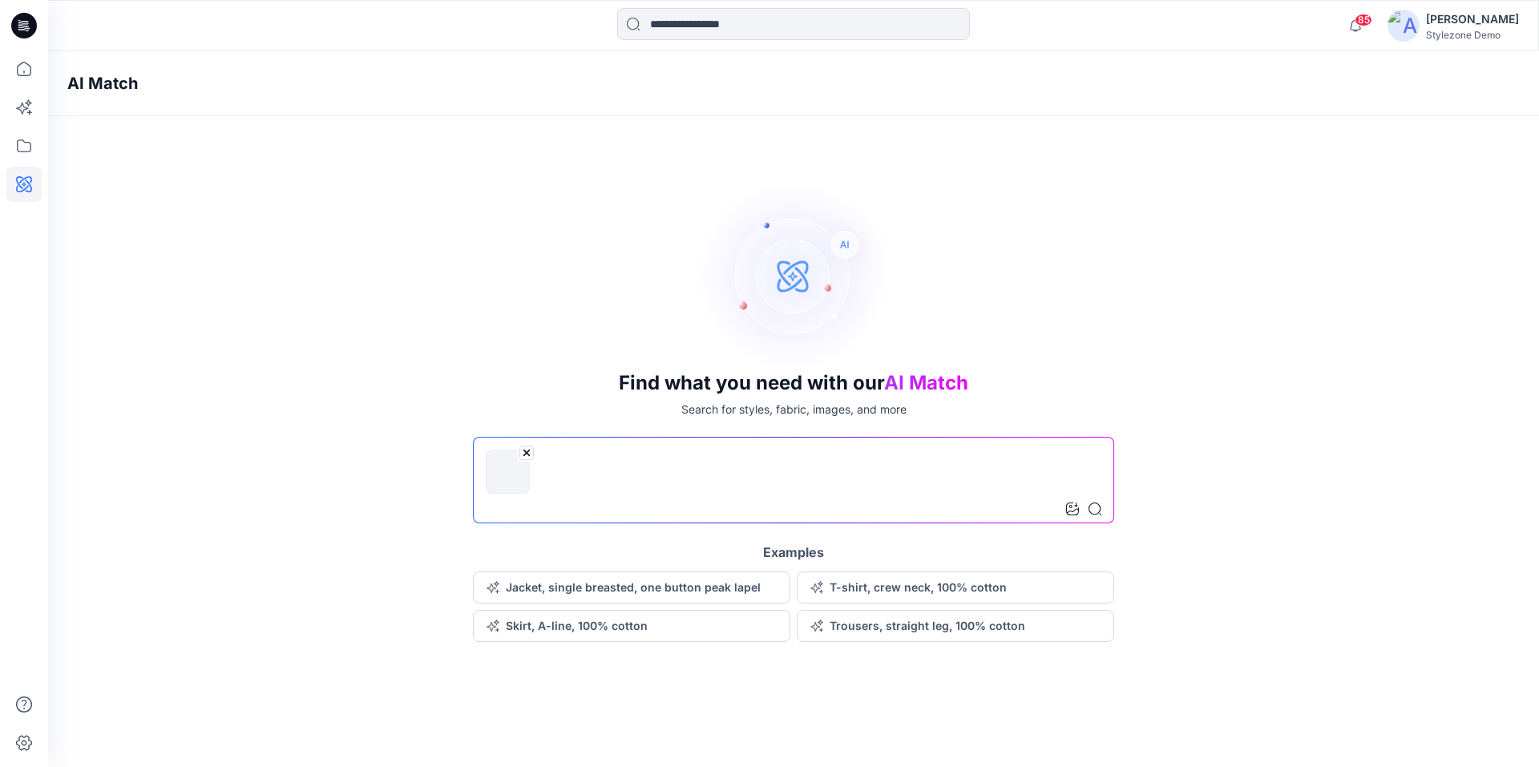
click at [1097, 516] on div at bounding box center [1083, 509] width 35 height 29
click at [1095, 512] on icon at bounding box center [1095, 509] width 13 height 13
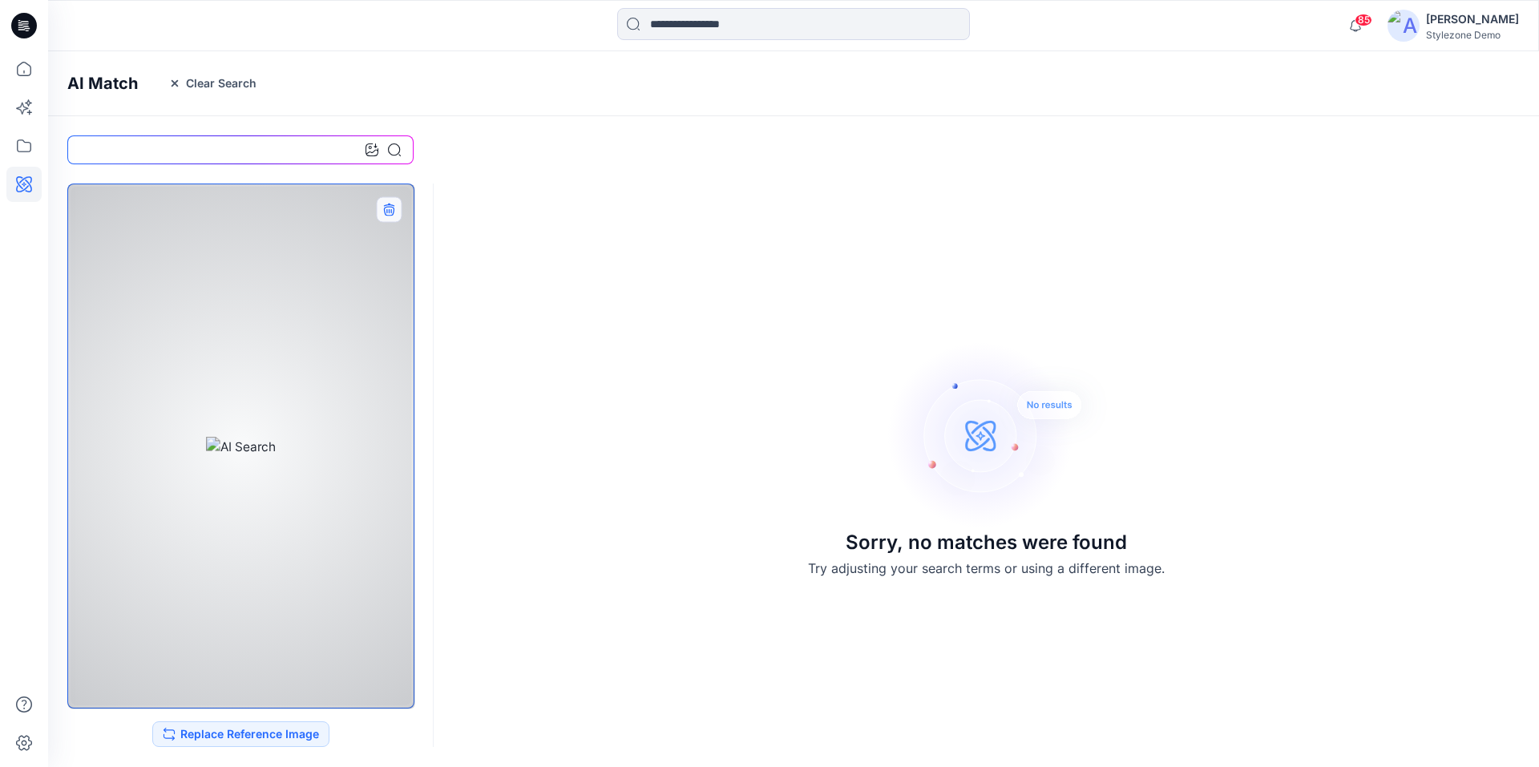
click at [391, 214] on icon "button" at bounding box center [388, 209] width 13 height 13
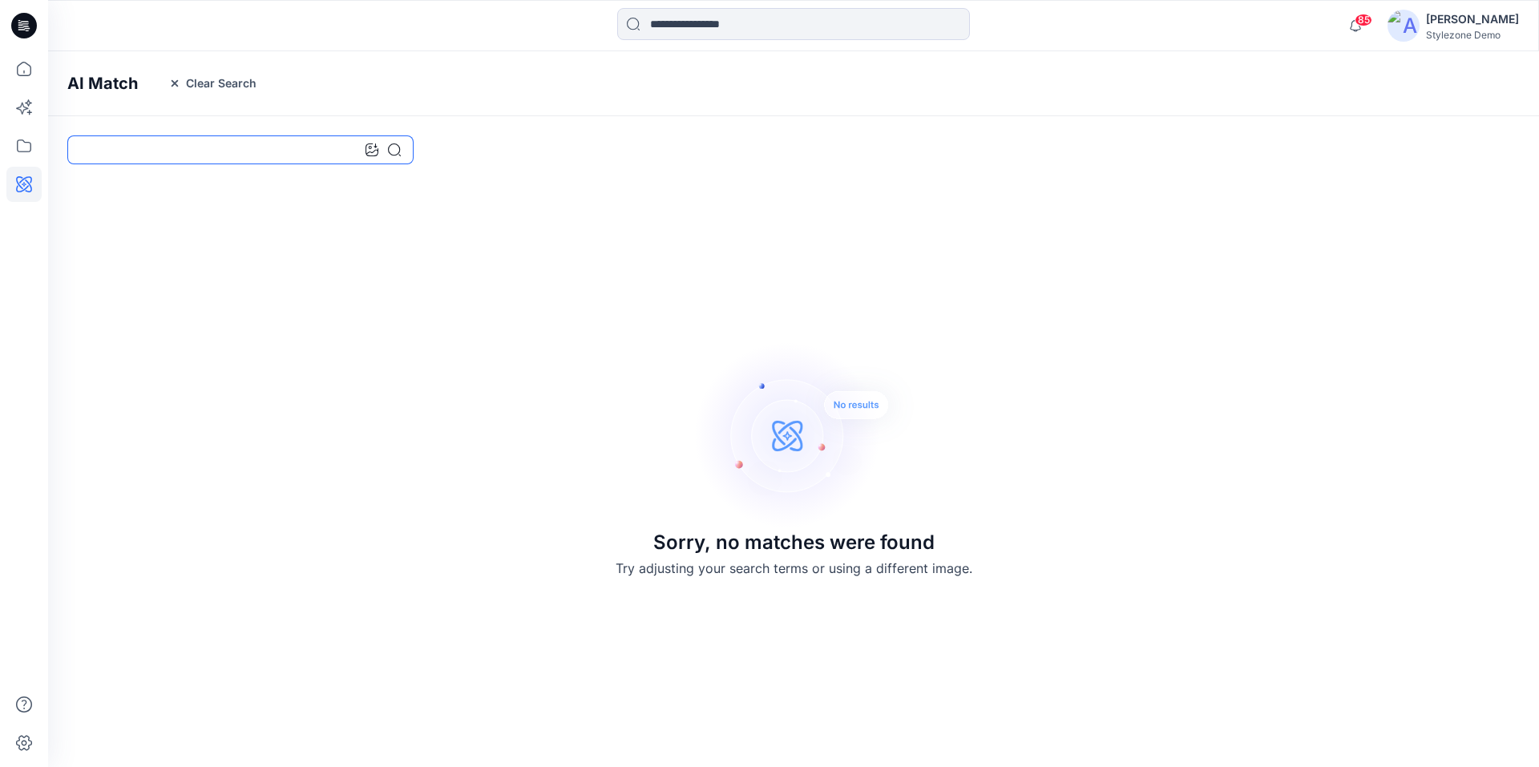
click at [255, 156] on input at bounding box center [240, 149] width 346 height 29
type input "***"
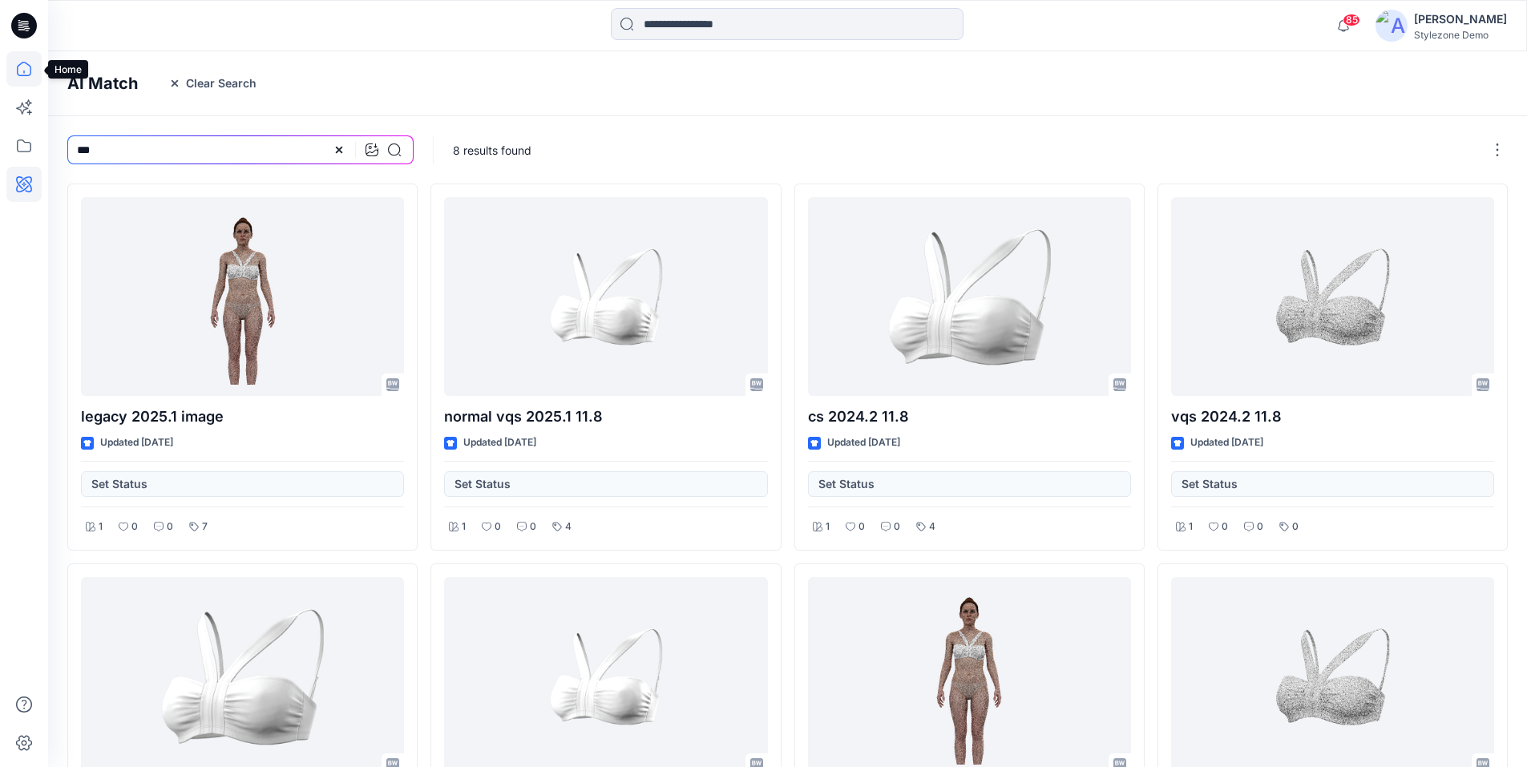
click at [17, 71] on icon at bounding box center [23, 68] width 35 height 35
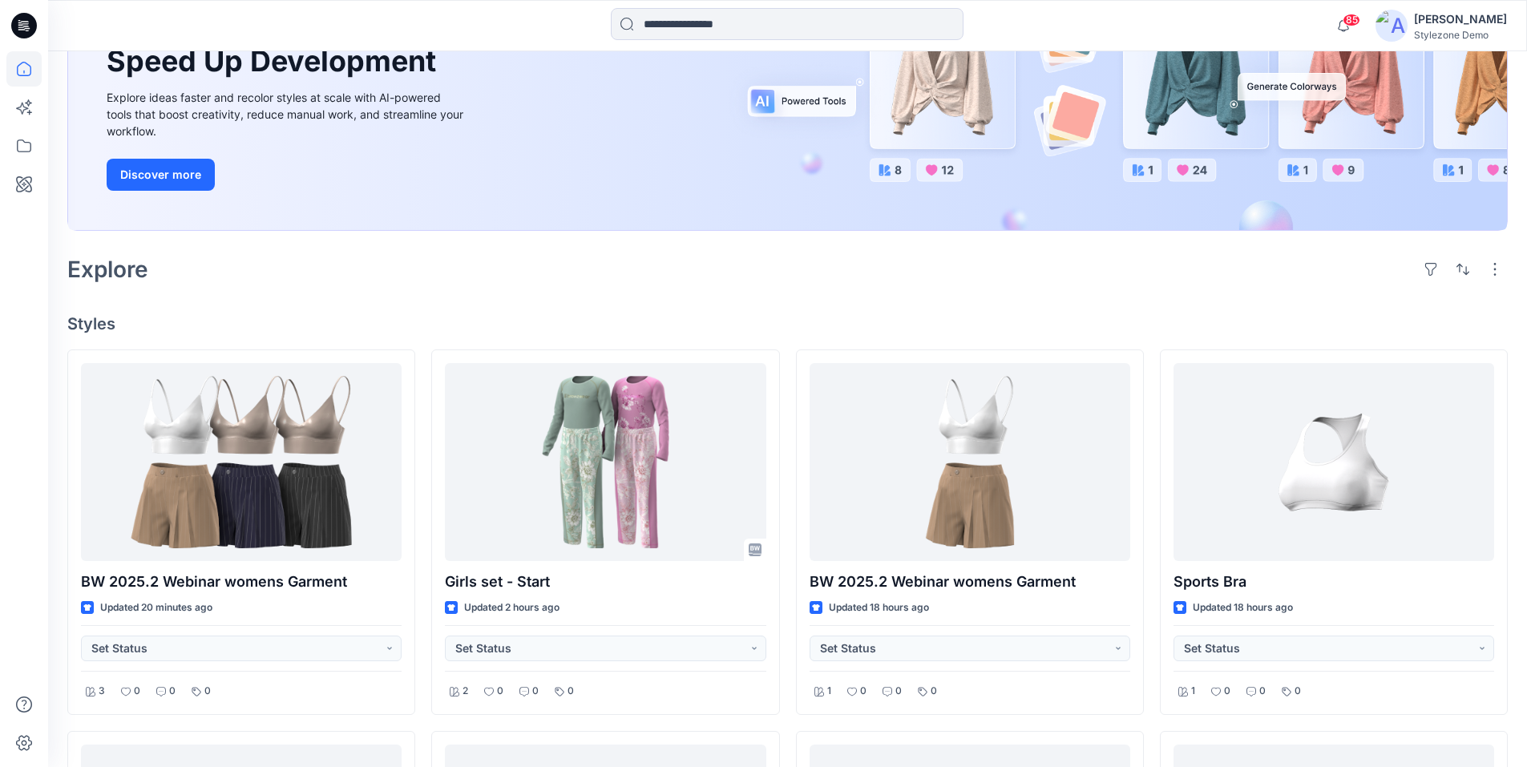
scroll to position [241, 0]
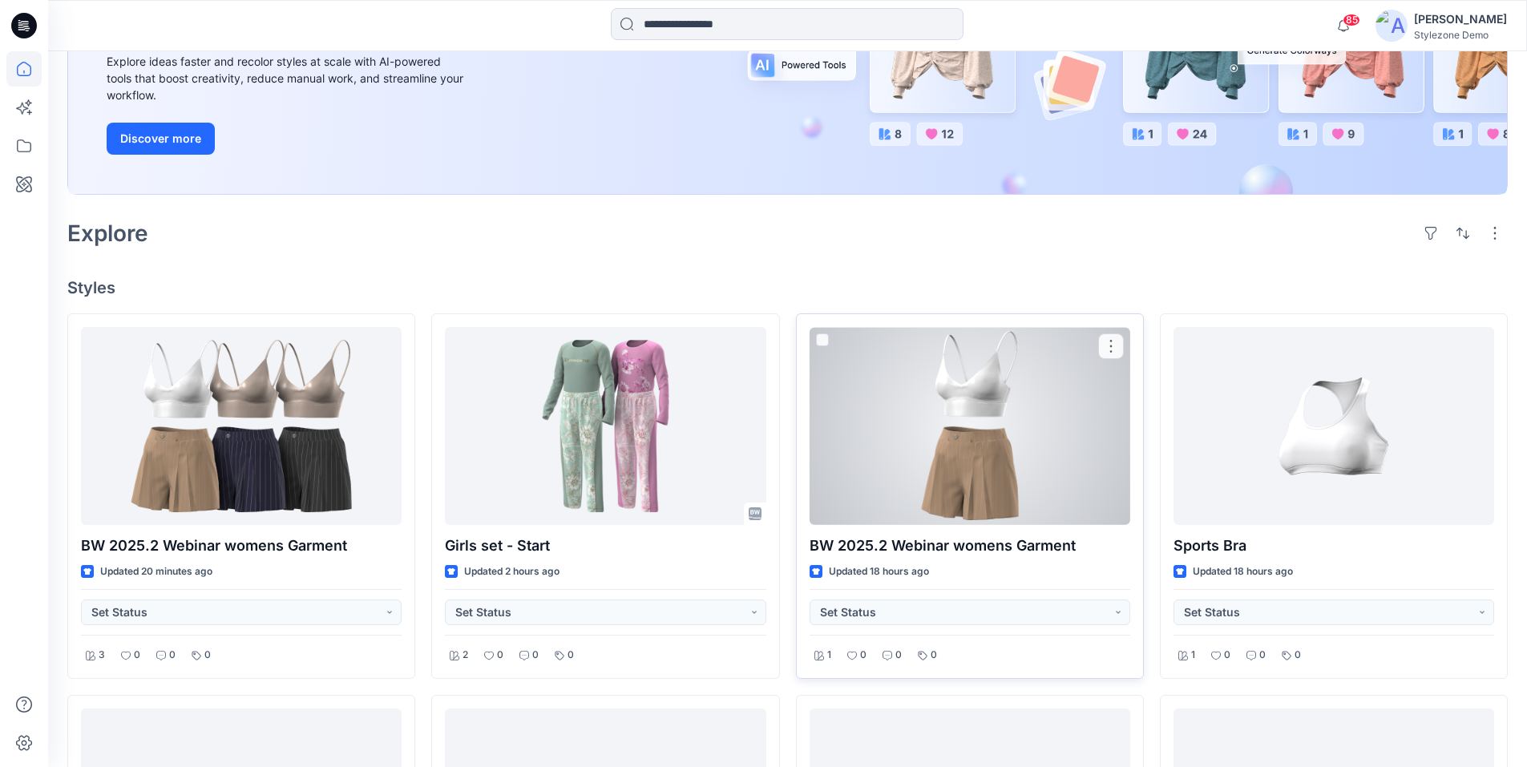
click at [897, 406] on div at bounding box center [970, 426] width 321 height 198
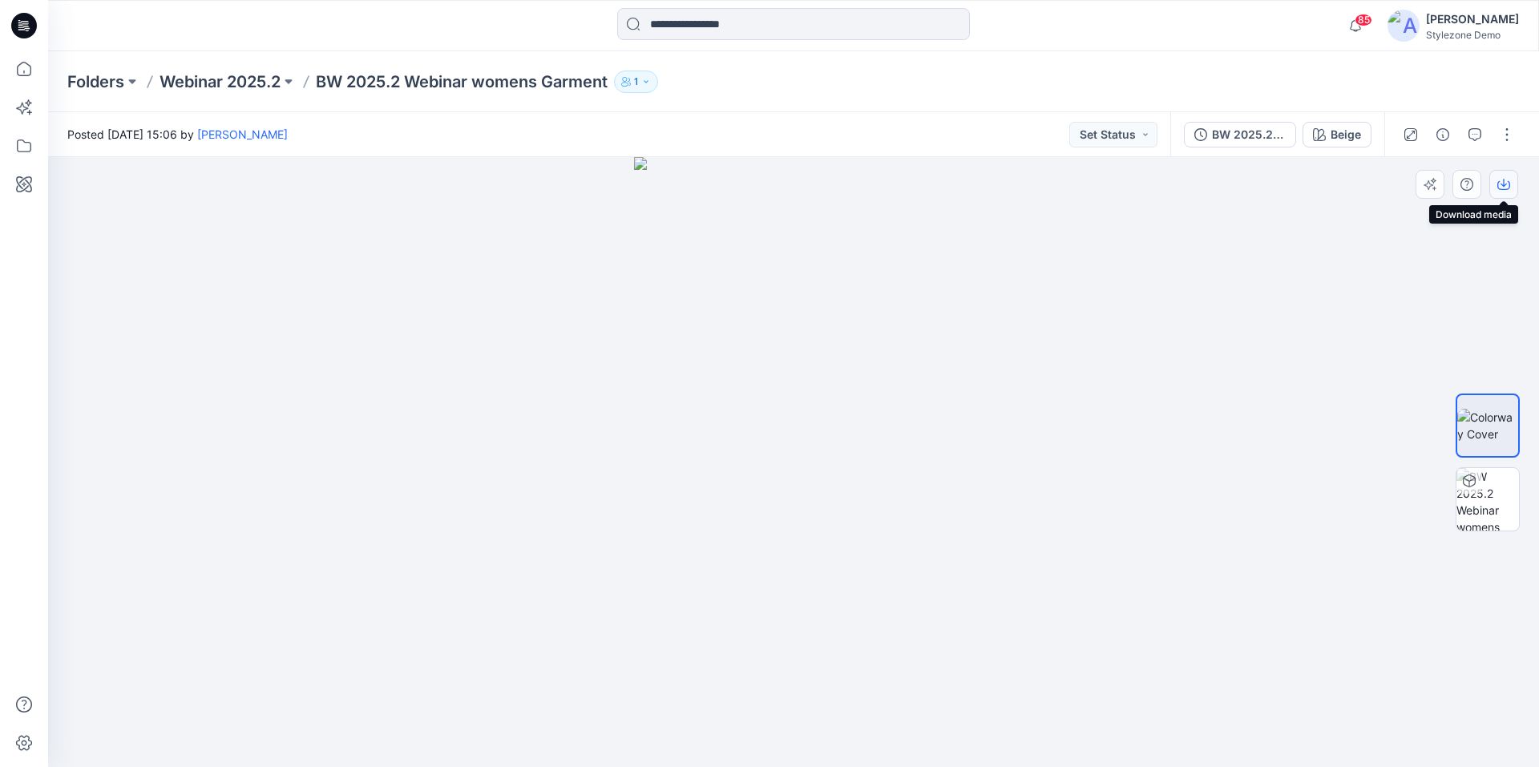
click at [1506, 187] on icon "button" at bounding box center [1504, 184] width 13 height 13
click at [1256, 143] on div "BW 2025.2 Webinar womens Garment" at bounding box center [1249, 135] width 74 height 18
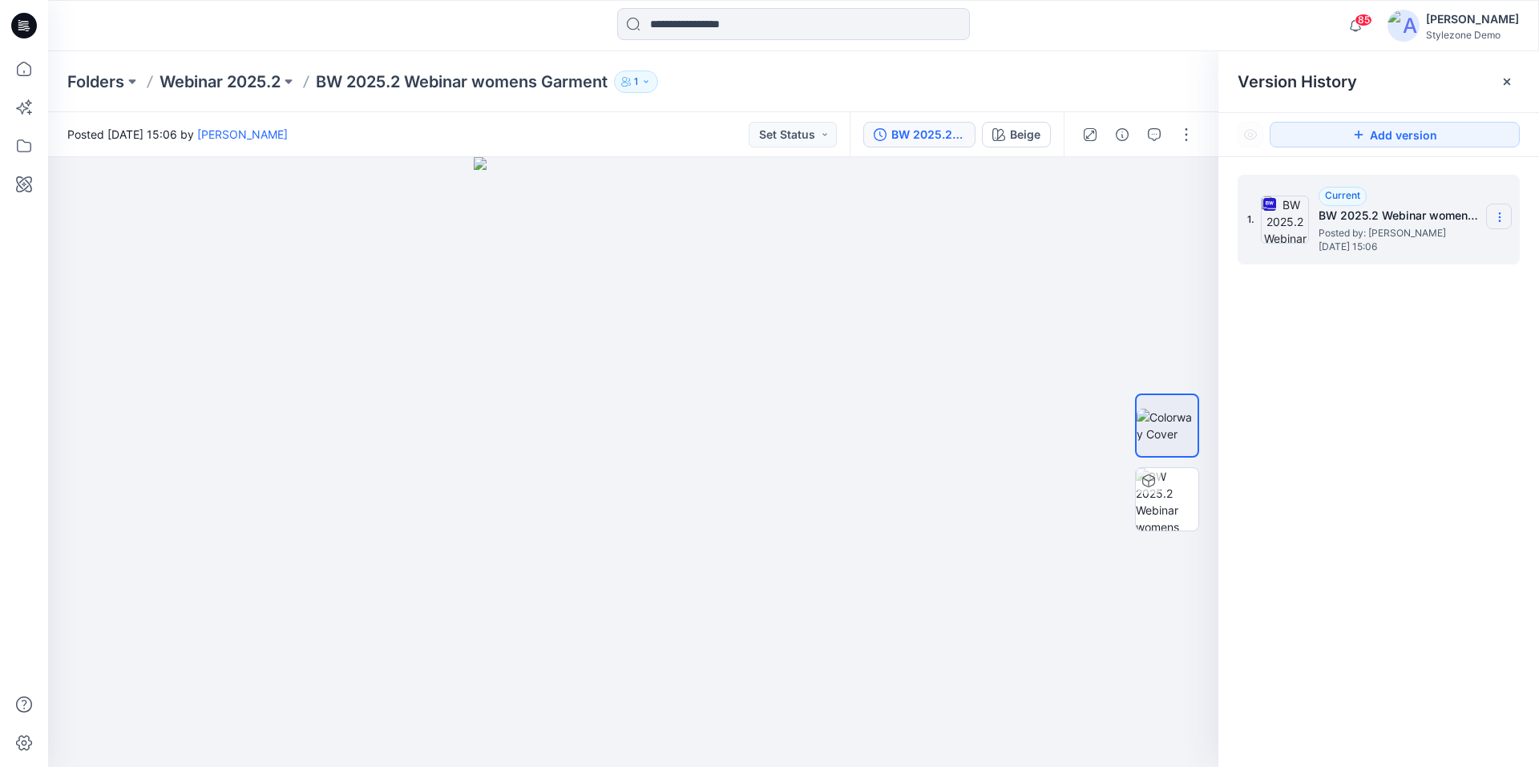
click at [1498, 219] on icon at bounding box center [1500, 217] width 13 height 13
click at [1494, 218] on icon at bounding box center [1500, 217] width 13 height 13
click at [1136, 222] on div at bounding box center [633, 462] width 1171 height 610
click at [1095, 82] on div "Folders Webinar 2025.2 BW 2025.2 Webinar womens Garment 1" at bounding box center [731, 82] width 1328 height 22
click at [1505, 83] on icon at bounding box center [1507, 82] width 6 height 6
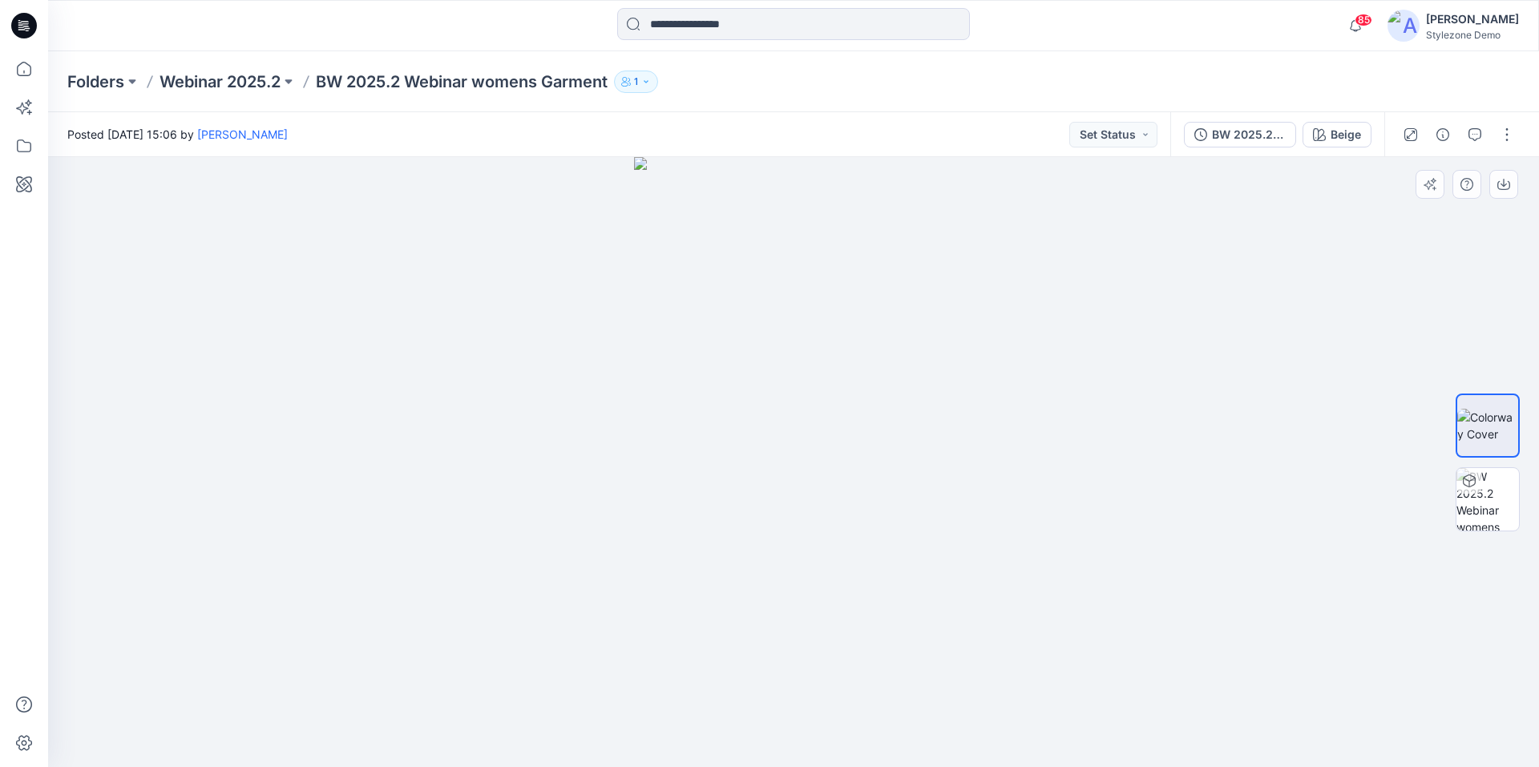
click at [1226, 269] on div at bounding box center [793, 462] width 1491 height 610
click at [1515, 137] on button "button" at bounding box center [1507, 135] width 26 height 26
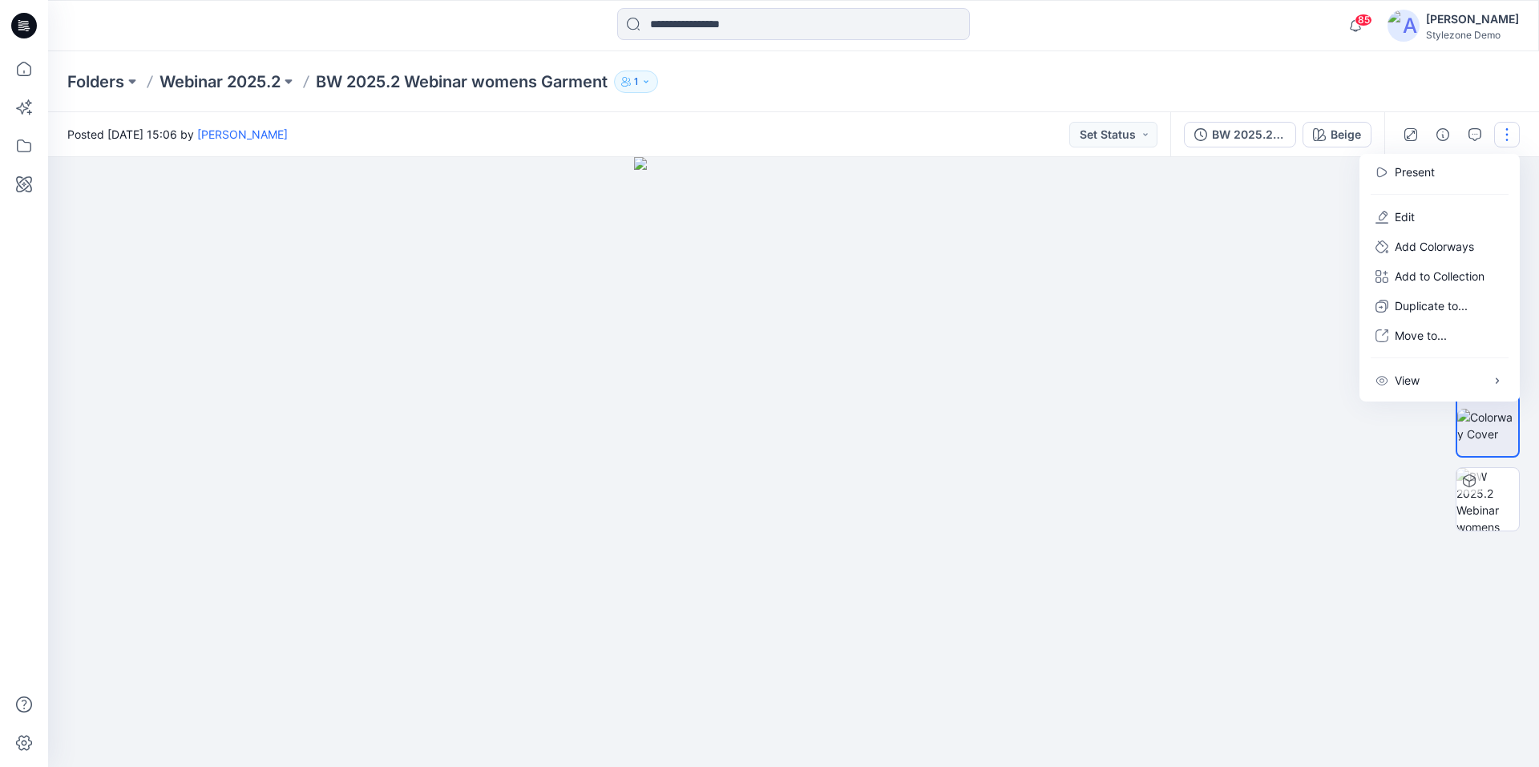
drag, startPoint x: 1198, startPoint y: 246, endPoint x: 1385, endPoint y: 196, distance: 193.5
click at [1207, 239] on div at bounding box center [793, 462] width 1491 height 610
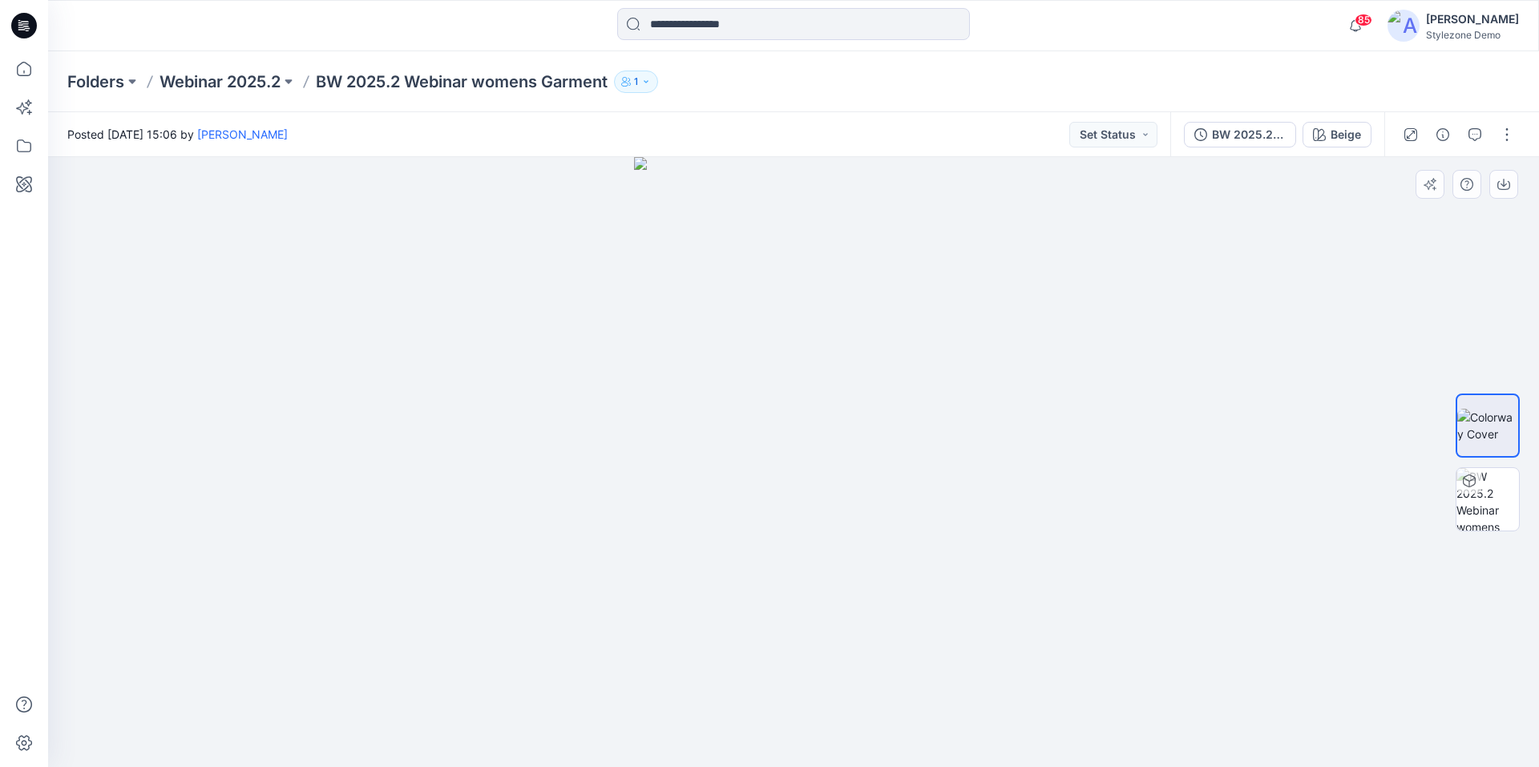
click at [1376, 191] on div at bounding box center [793, 462] width 1491 height 610
click at [1508, 135] on button "button" at bounding box center [1507, 135] width 26 height 26
click at [1412, 226] on button "Edit" at bounding box center [1440, 217] width 148 height 30
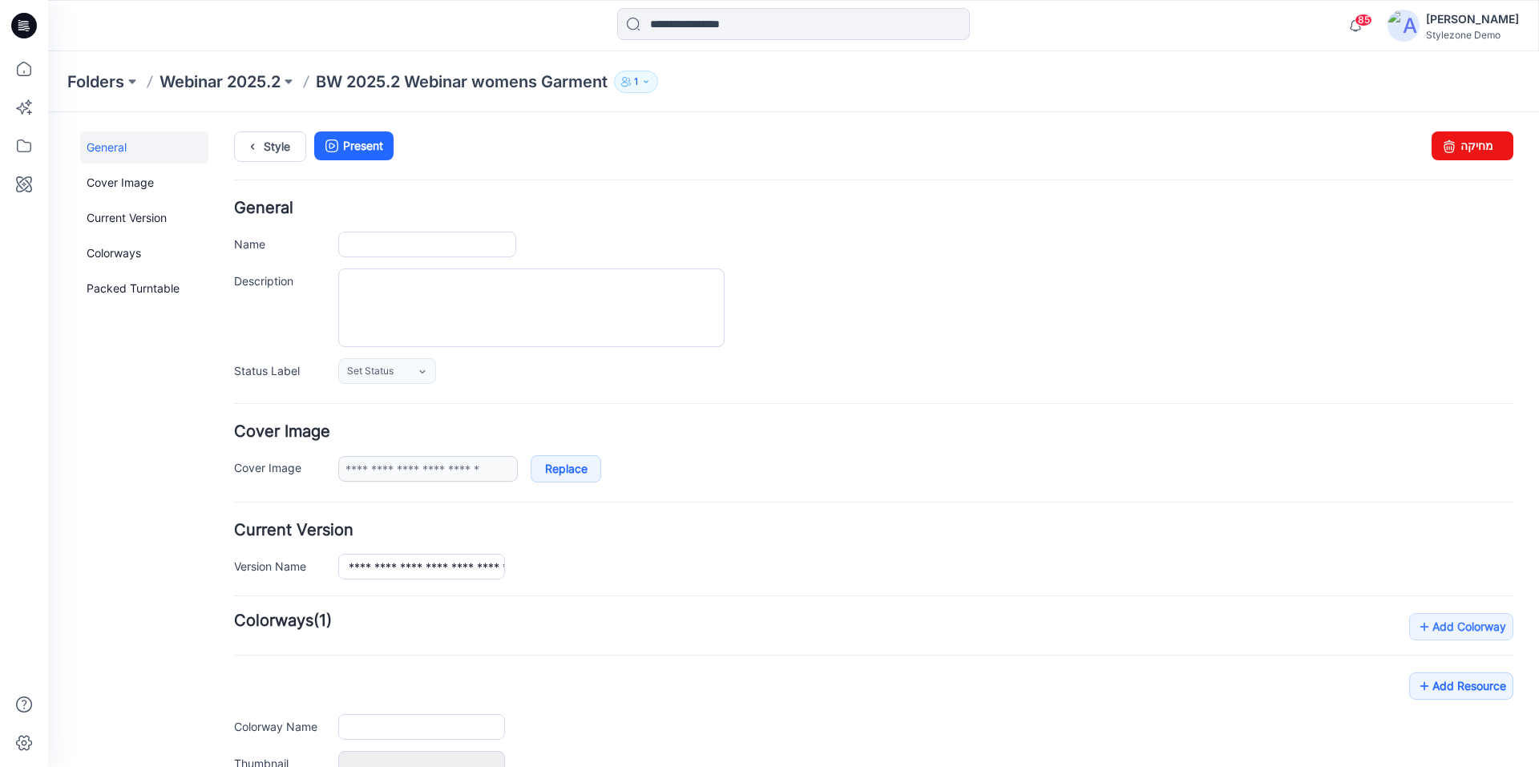
type input "**********"
type input "*****"
type input "**********"
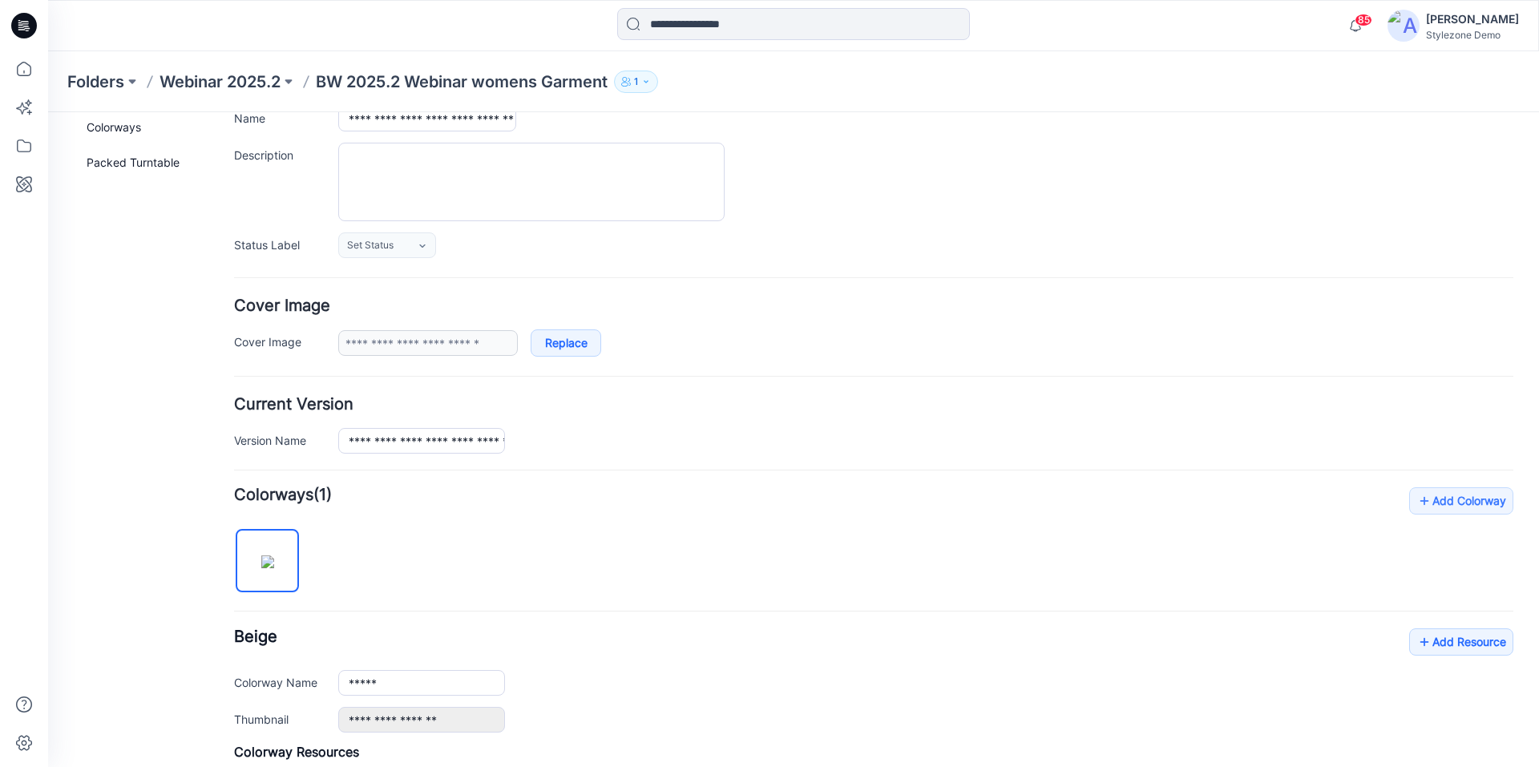
scroll to position [392, 0]
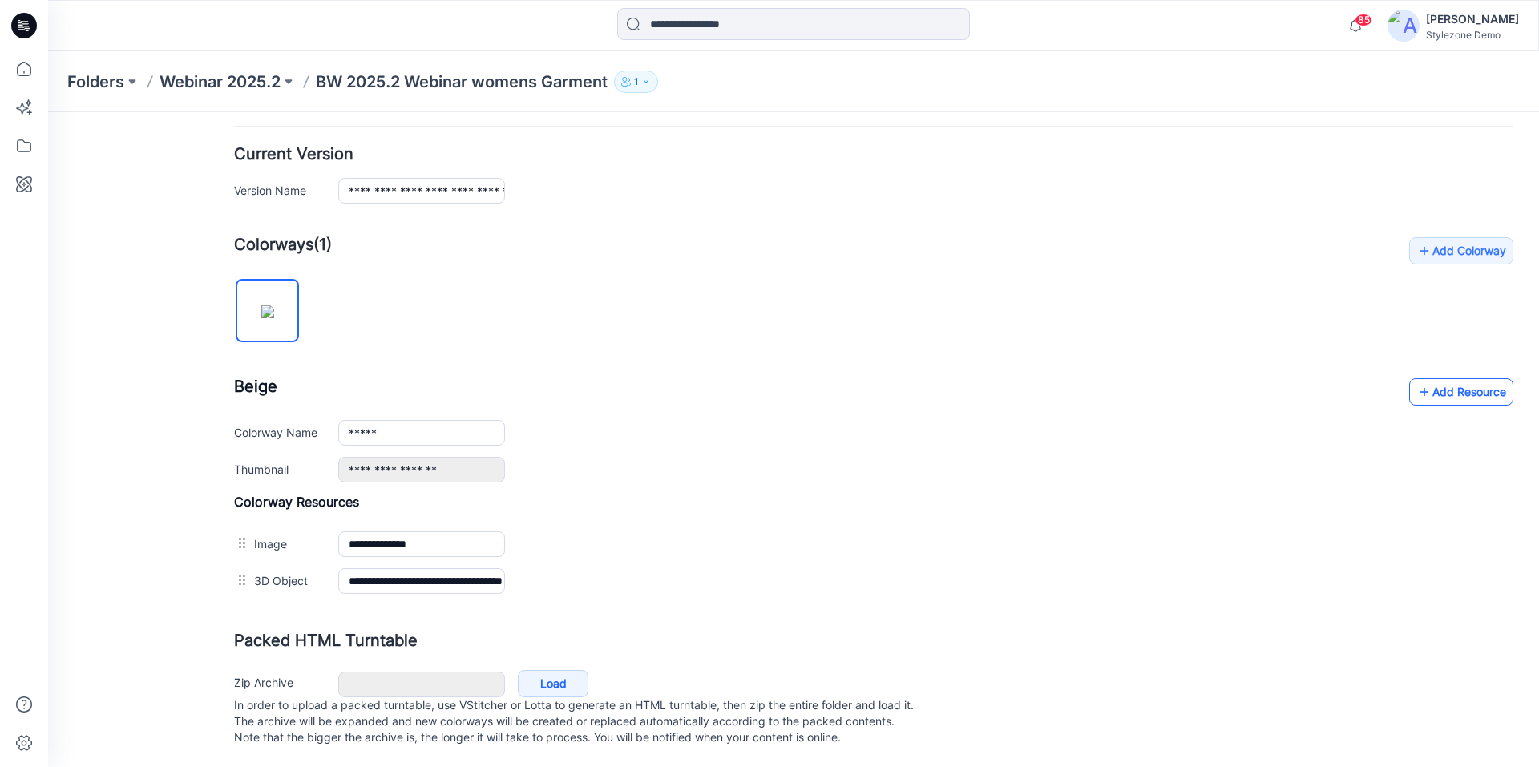
click at [1435, 380] on link "Add Resource" at bounding box center [1461, 391] width 104 height 27
